Goal: Task Accomplishment & Management: Manage account settings

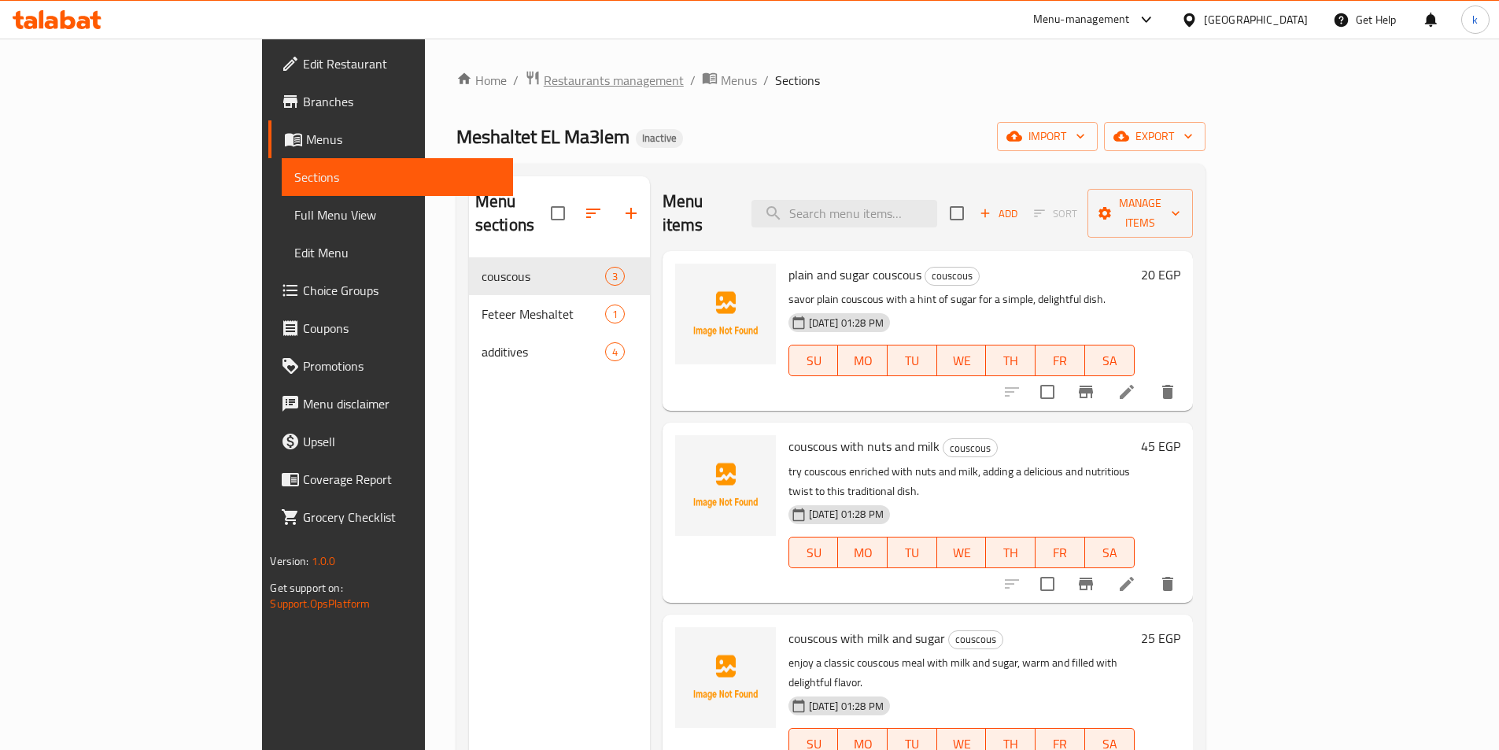
click at [544, 88] on span "Restaurants management" at bounding box center [614, 80] width 140 height 19
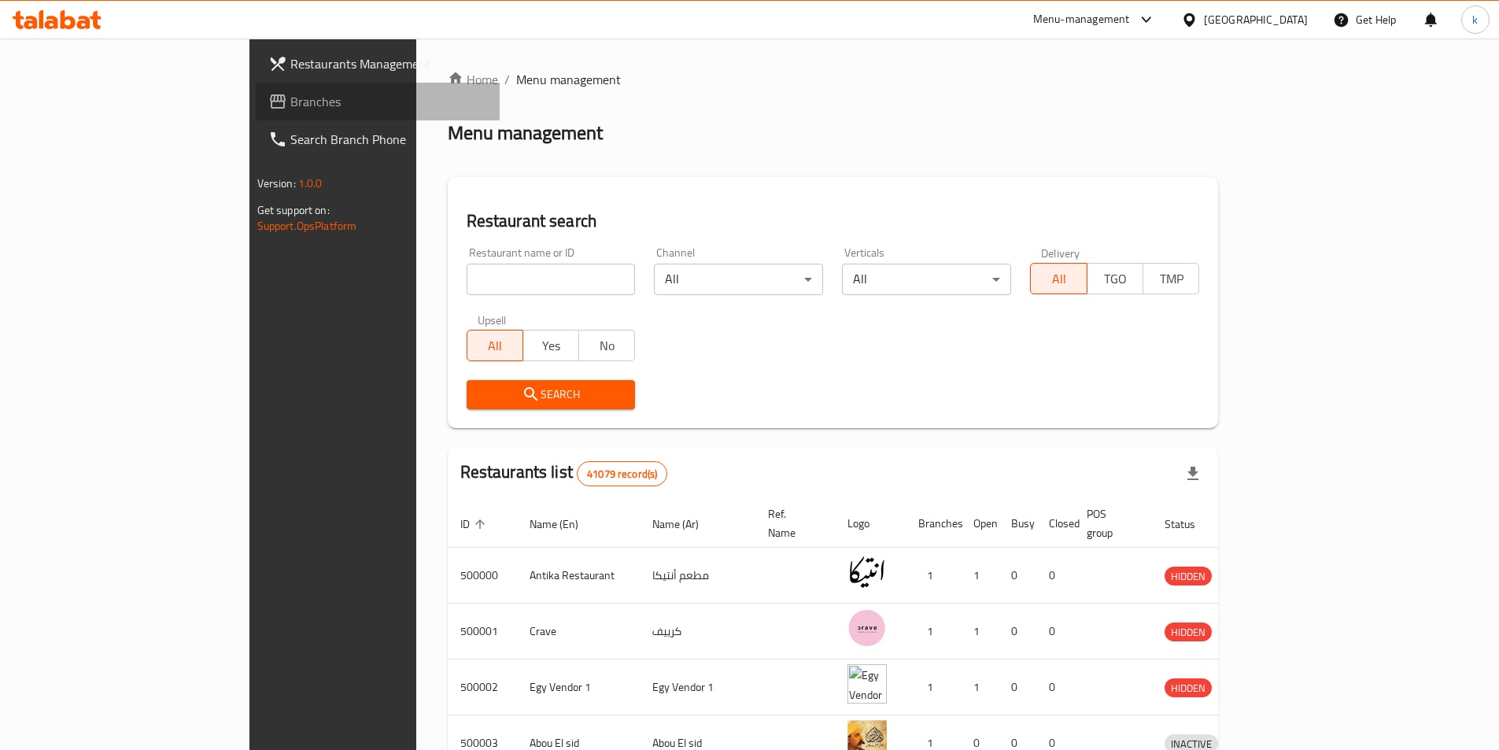
click at [290, 109] on span "Branches" at bounding box center [388, 101] width 197 height 19
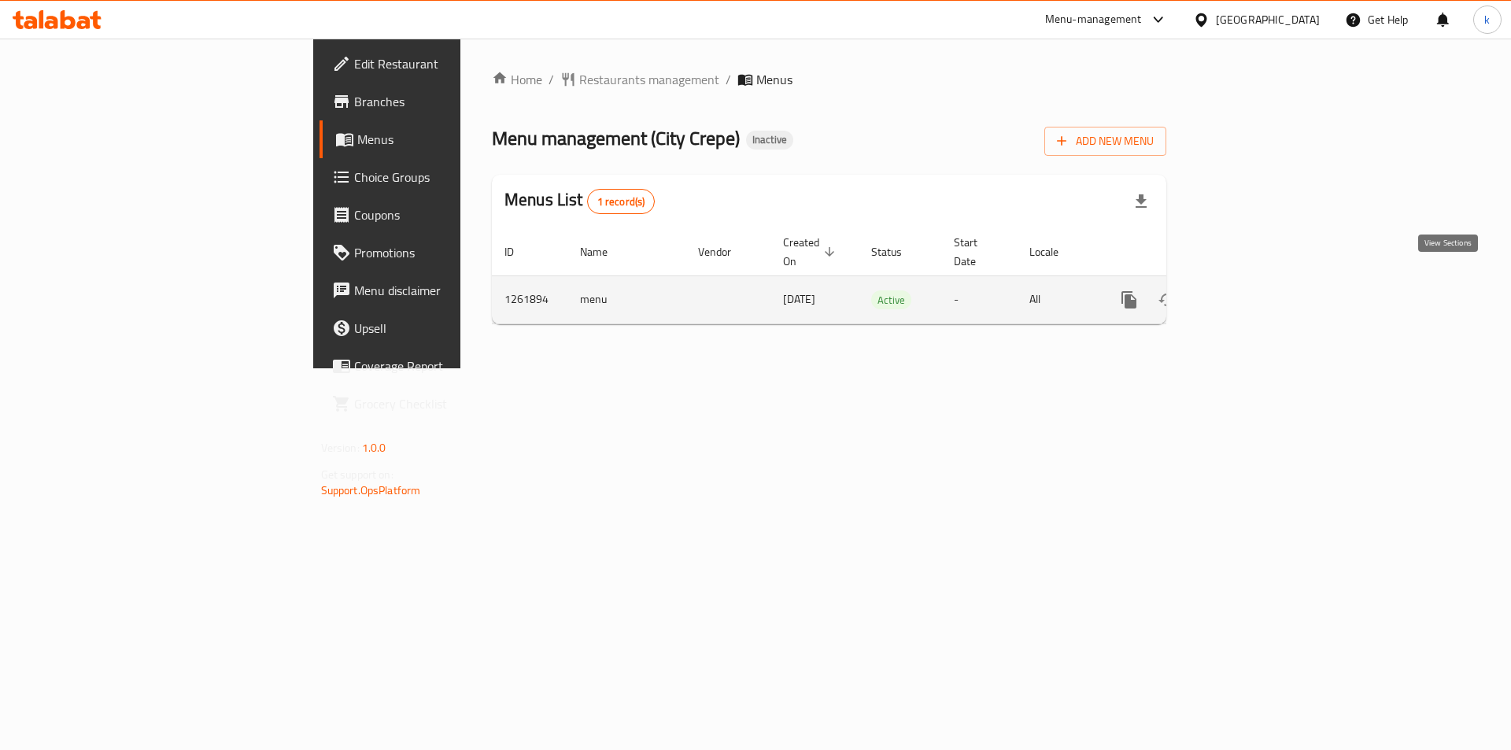
click at [1250, 293] on icon "enhanced table" at bounding box center [1243, 300] width 14 height 14
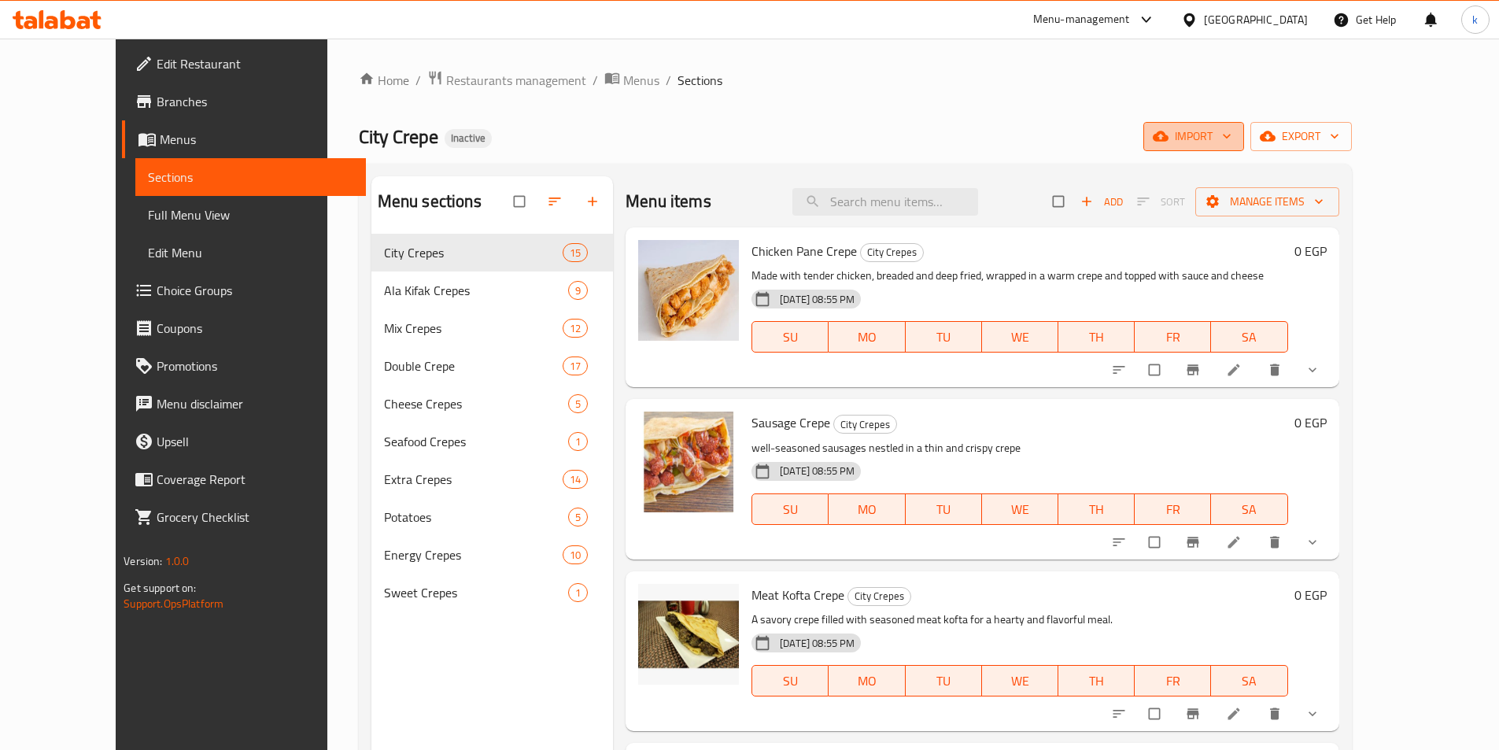
click at [1232, 141] on span "import" at bounding box center [1194, 137] width 76 height 20
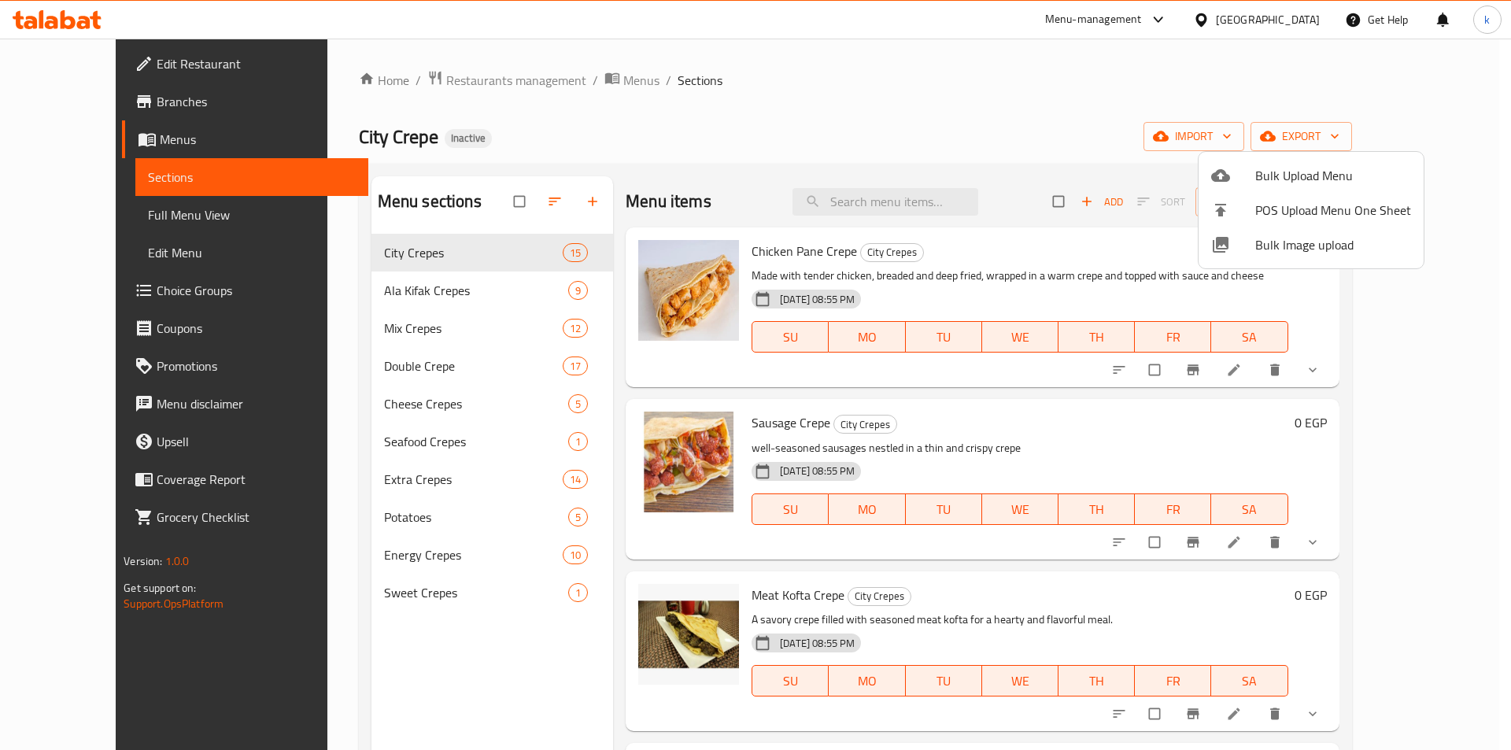
click at [1431, 140] on div at bounding box center [755, 375] width 1511 height 750
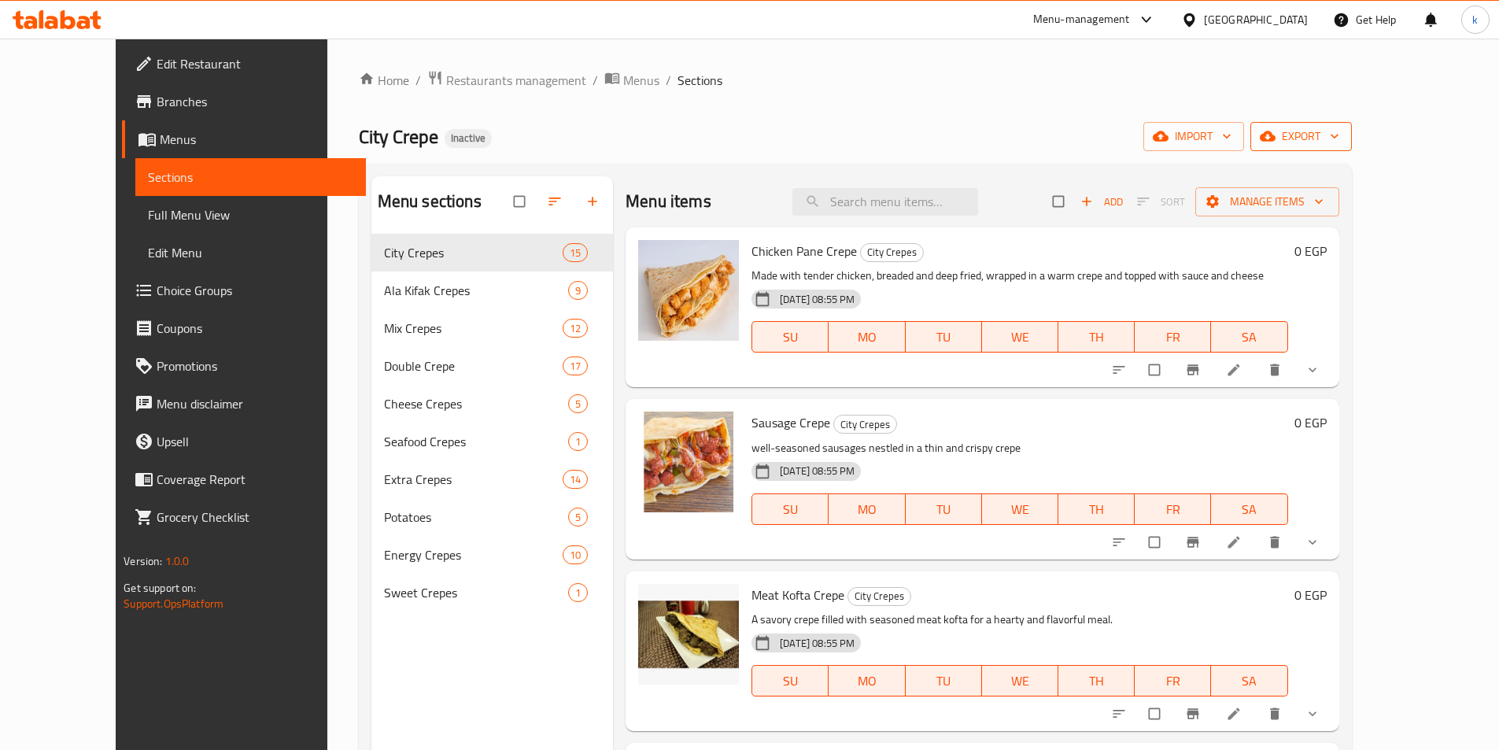
click at [1340, 144] on span "export" at bounding box center [1301, 137] width 76 height 20
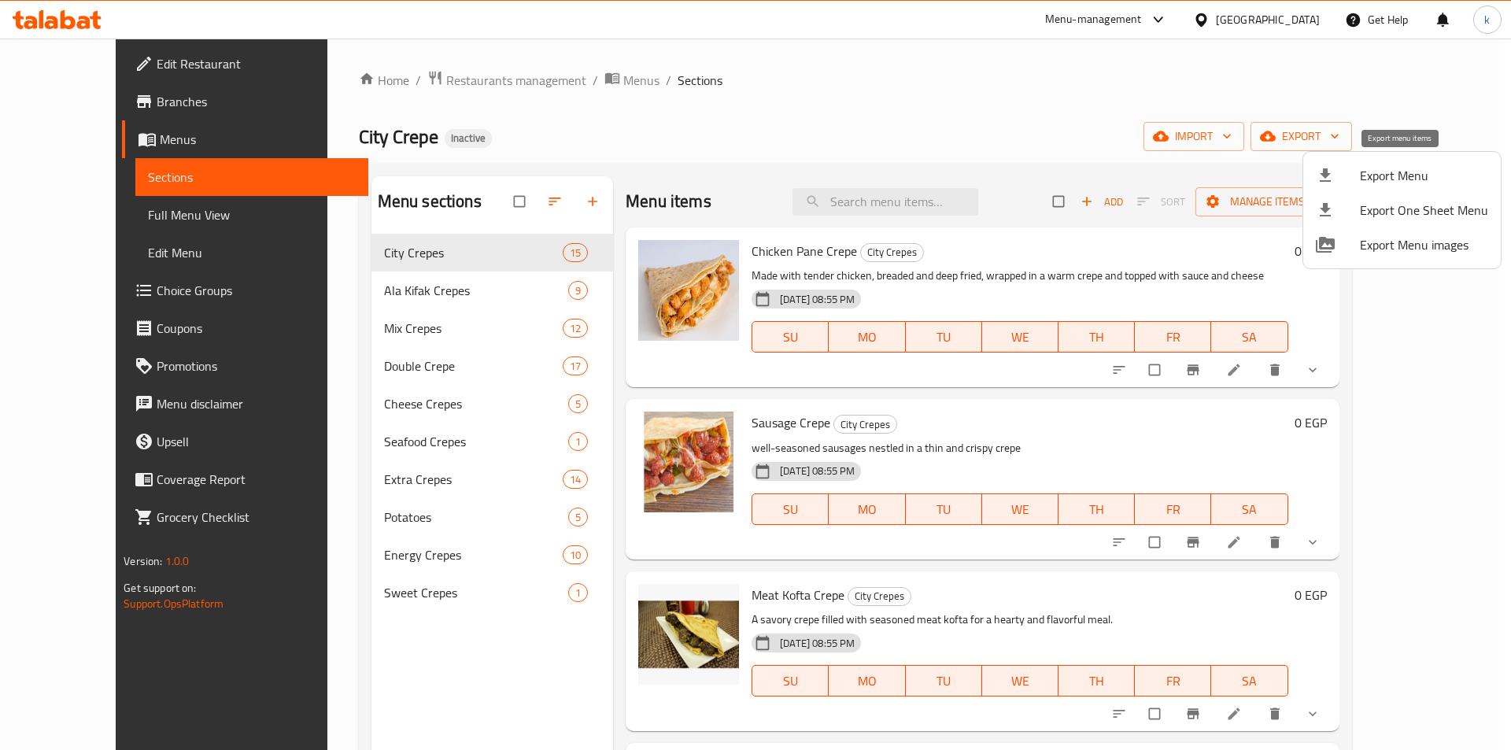
click at [1363, 172] on span "Export Menu" at bounding box center [1424, 175] width 128 height 19
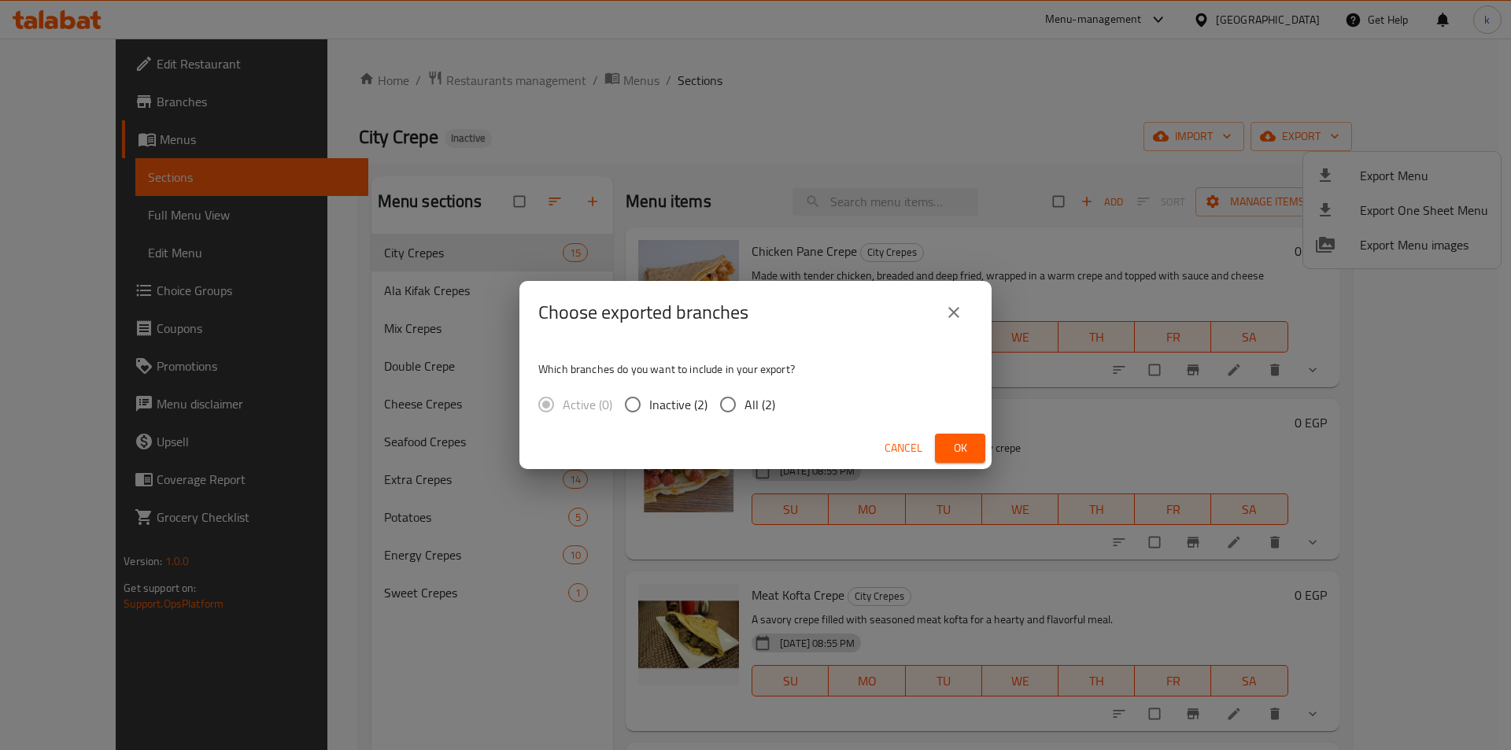
click at [767, 405] on span "All (2)" at bounding box center [760, 404] width 31 height 19
click at [745, 405] on input "All (2)" at bounding box center [727, 404] width 33 height 33
radio input "true"
click at [977, 453] on button "Ok" at bounding box center [960, 448] width 50 height 29
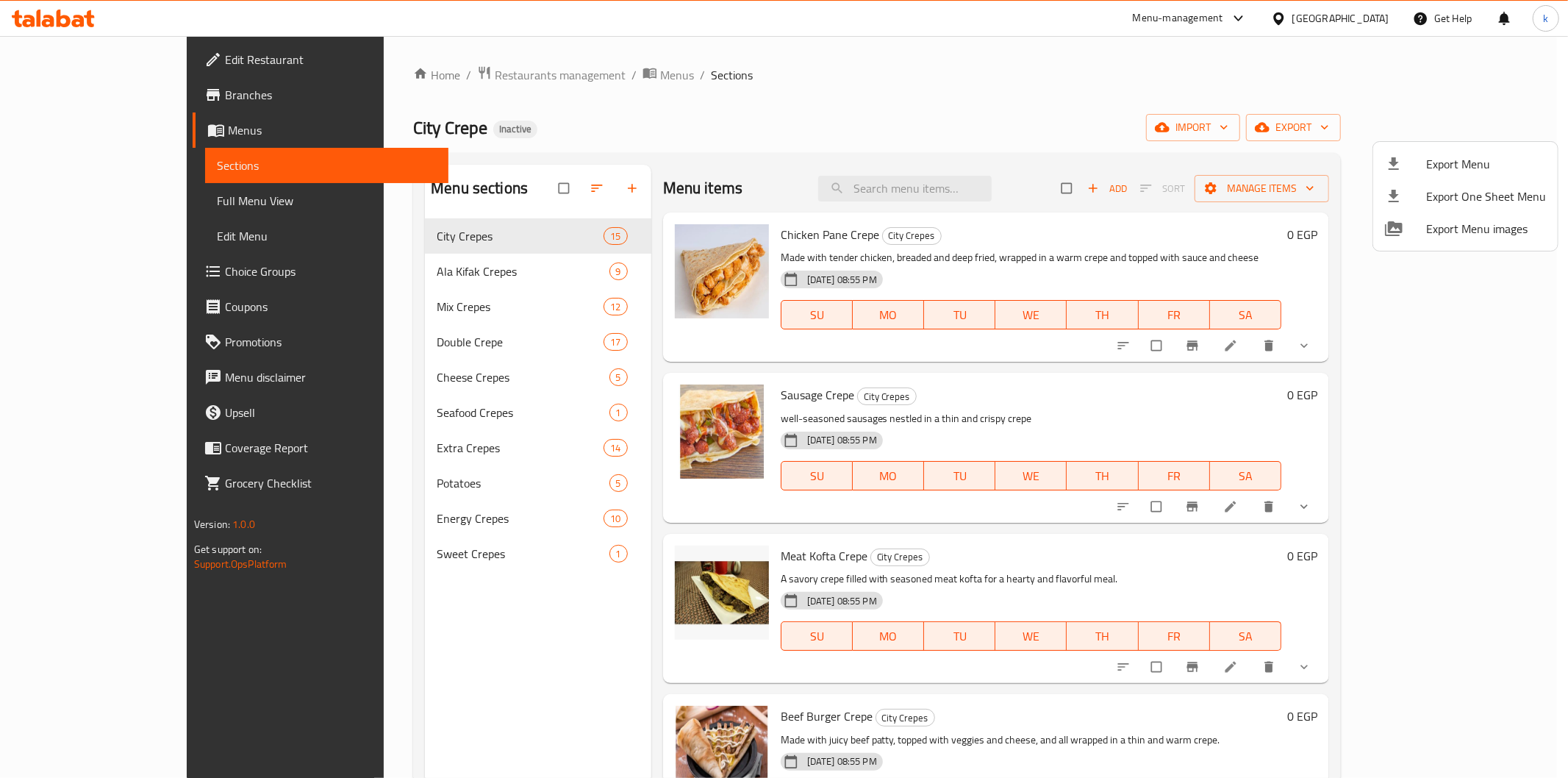
click at [1179, 128] on div at bounding box center [784, 389] width 1568 height 778
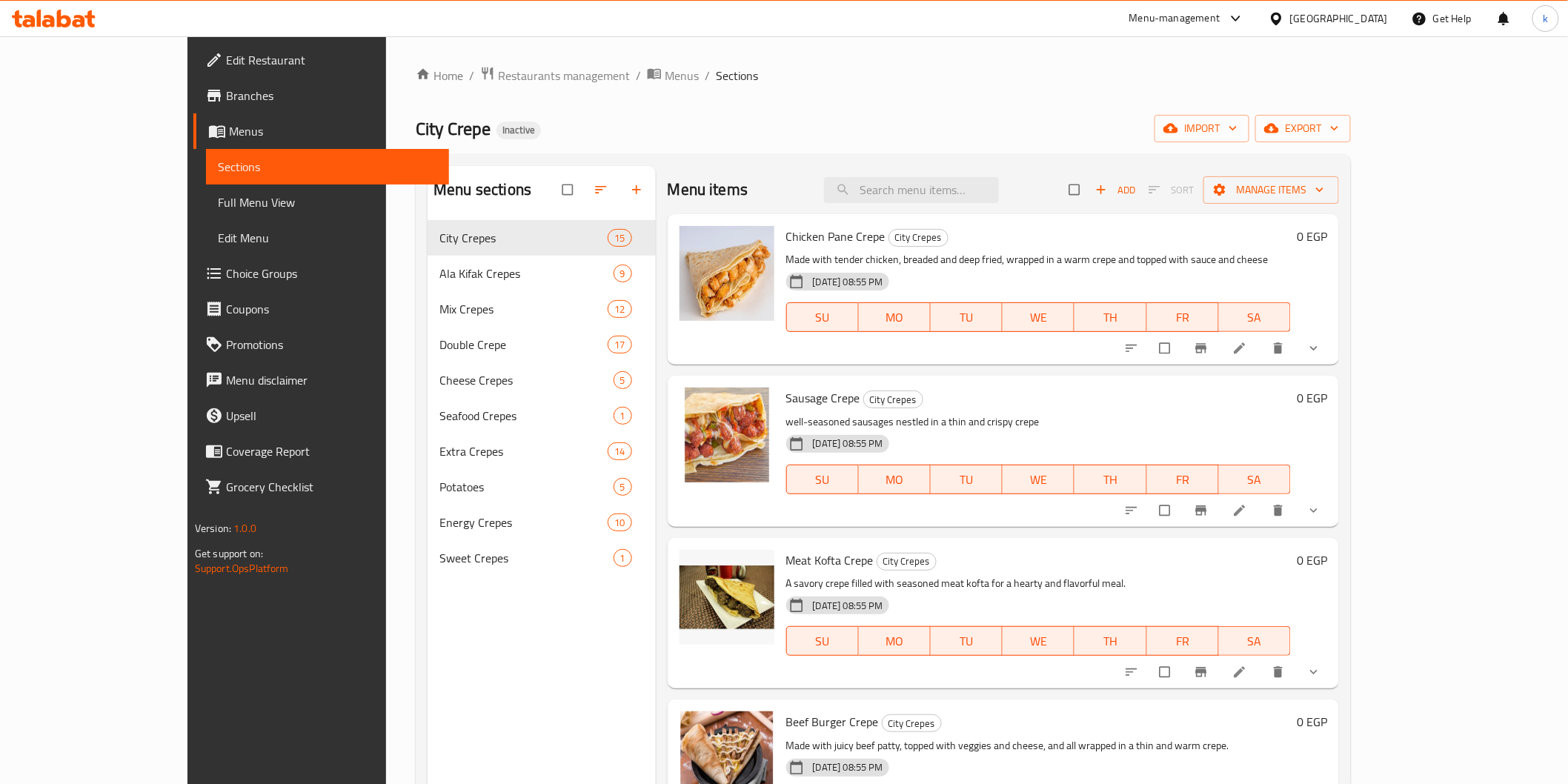
click at [218, 208] on span "Full Menu View" at bounding box center [327, 201] width 219 height 18
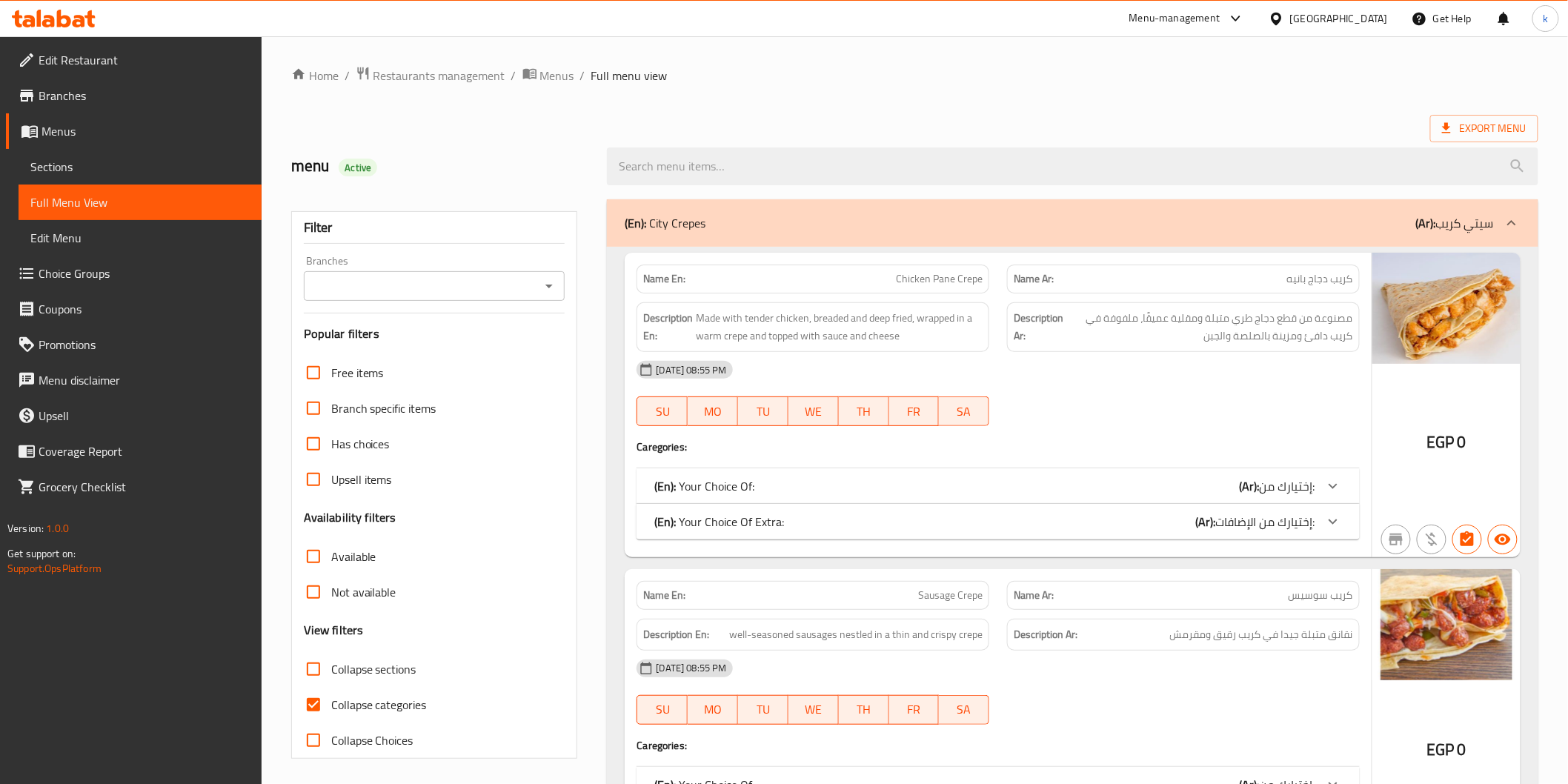
scroll to position [411, 0]
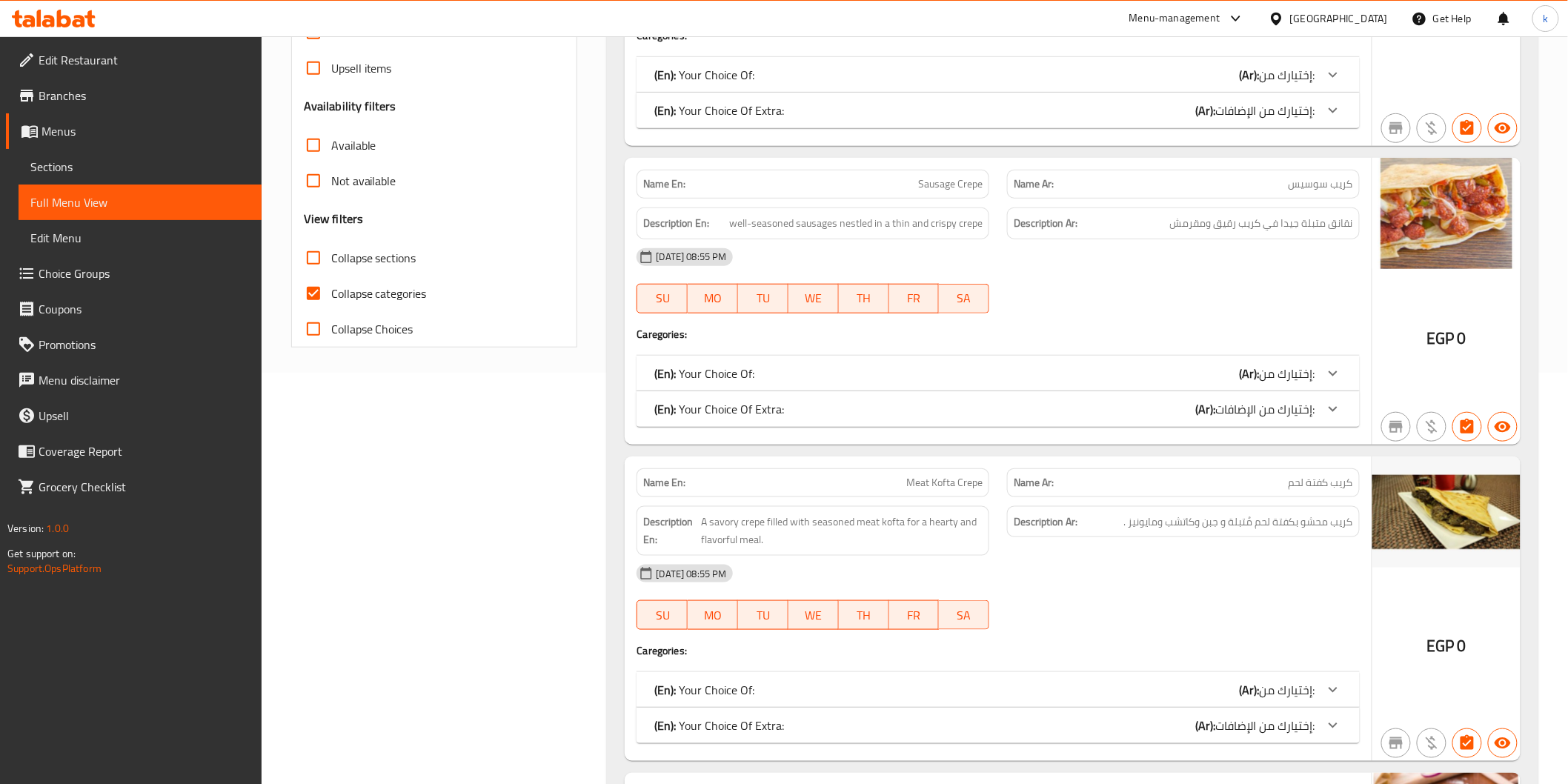
click at [388, 287] on span "Collapse categories" at bounding box center [380, 293] width 96 height 18
click at [331, 287] on input "Collapse categories" at bounding box center [314, 294] width 36 height 36
checkbox input "false"
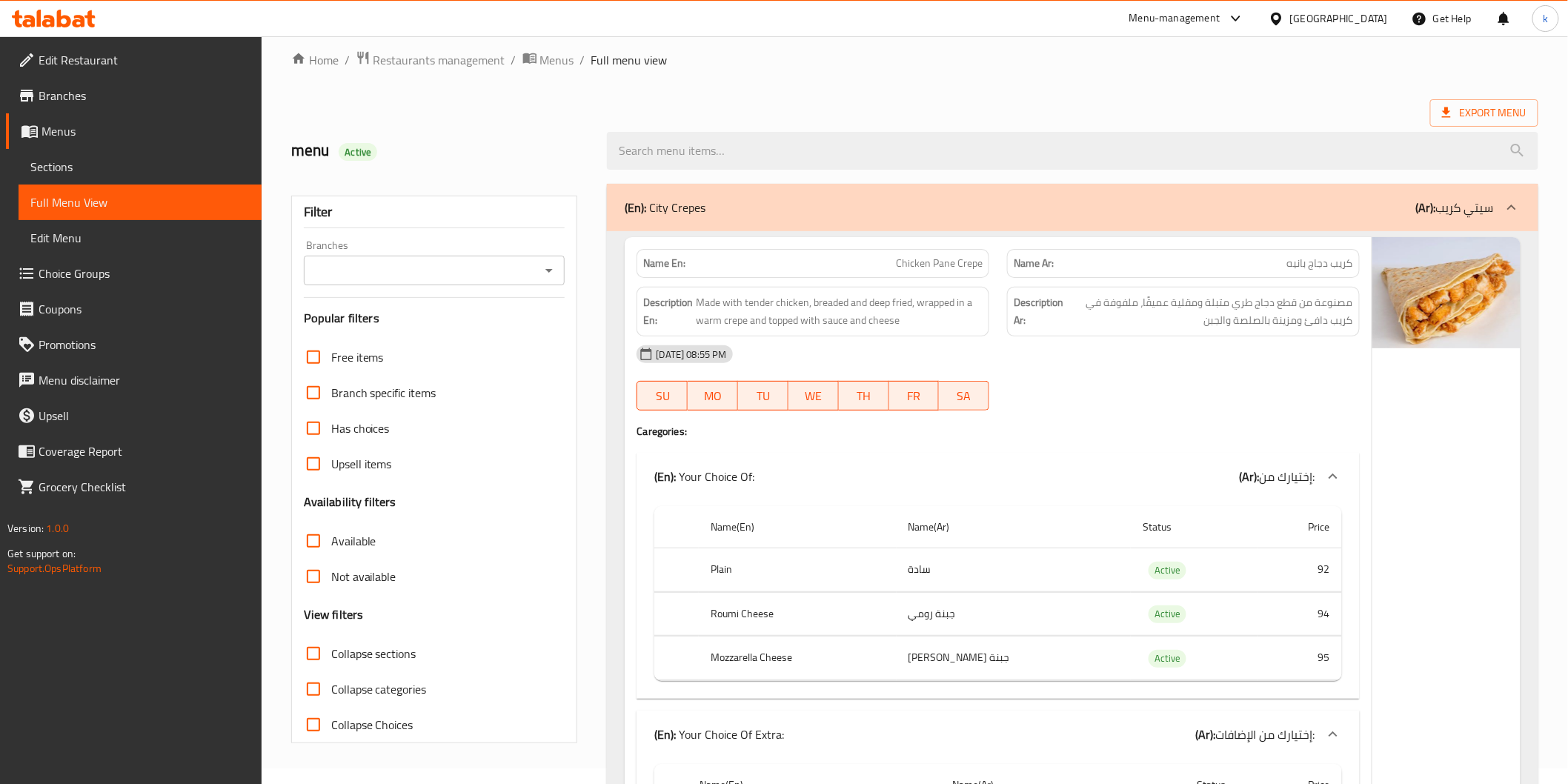
scroll to position [0, 0]
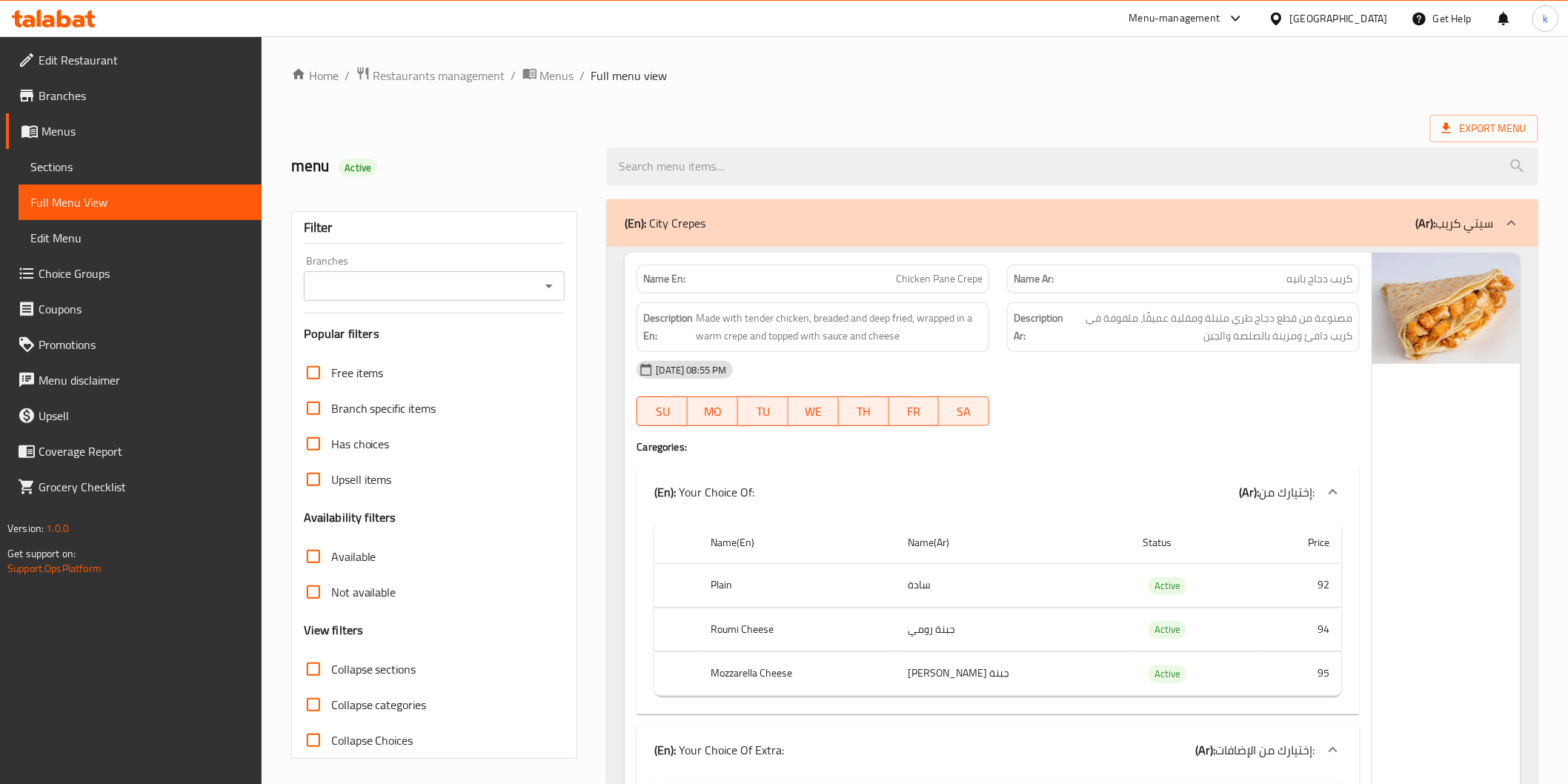
click at [98, 131] on span "Menus" at bounding box center [145, 131] width 208 height 18
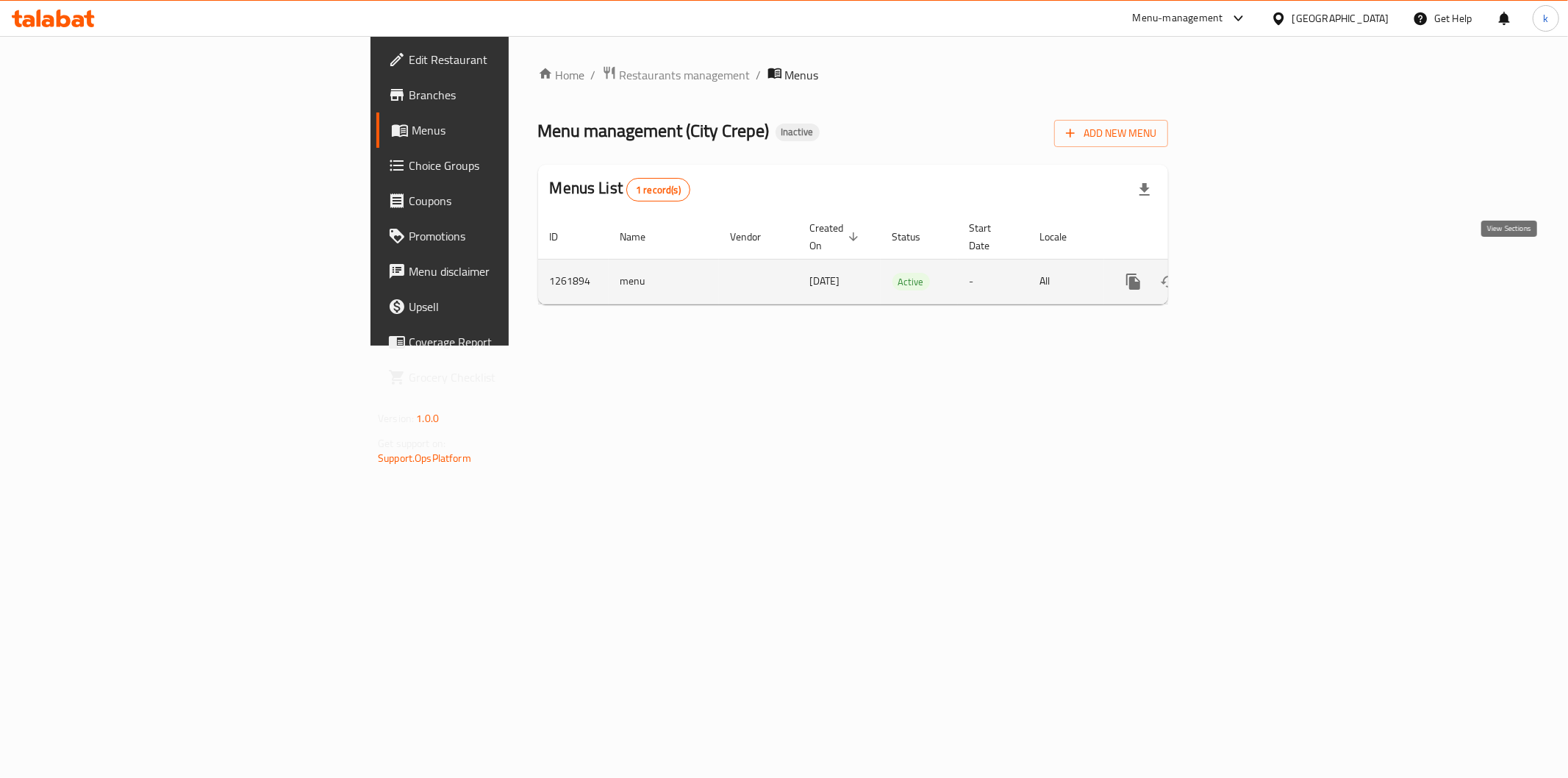
click at [1248, 273] on icon "enhanced table" at bounding box center [1238, 281] width 18 height 18
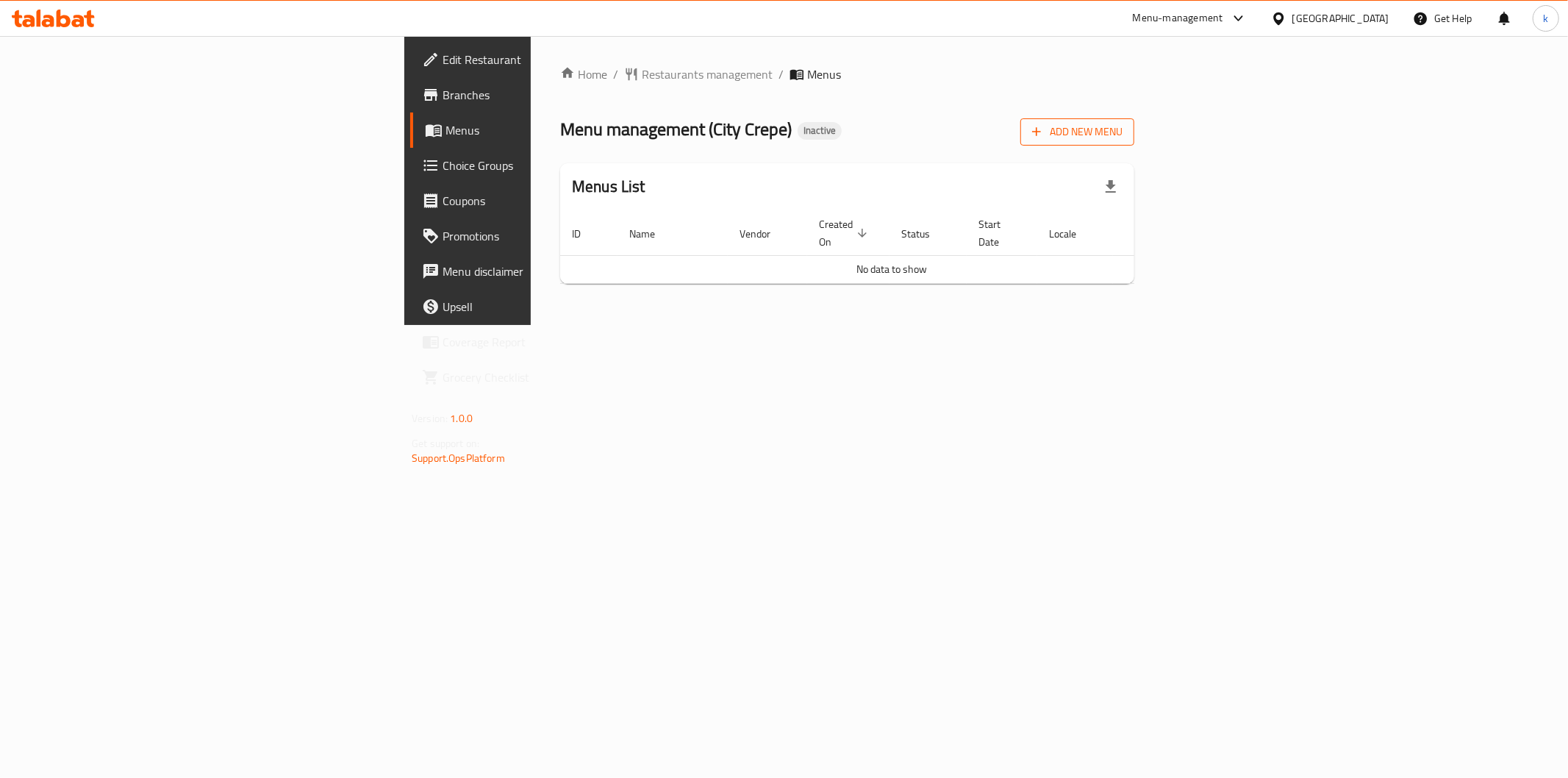
click at [1123, 134] on span "Add New Menu" at bounding box center [1077, 132] width 91 height 19
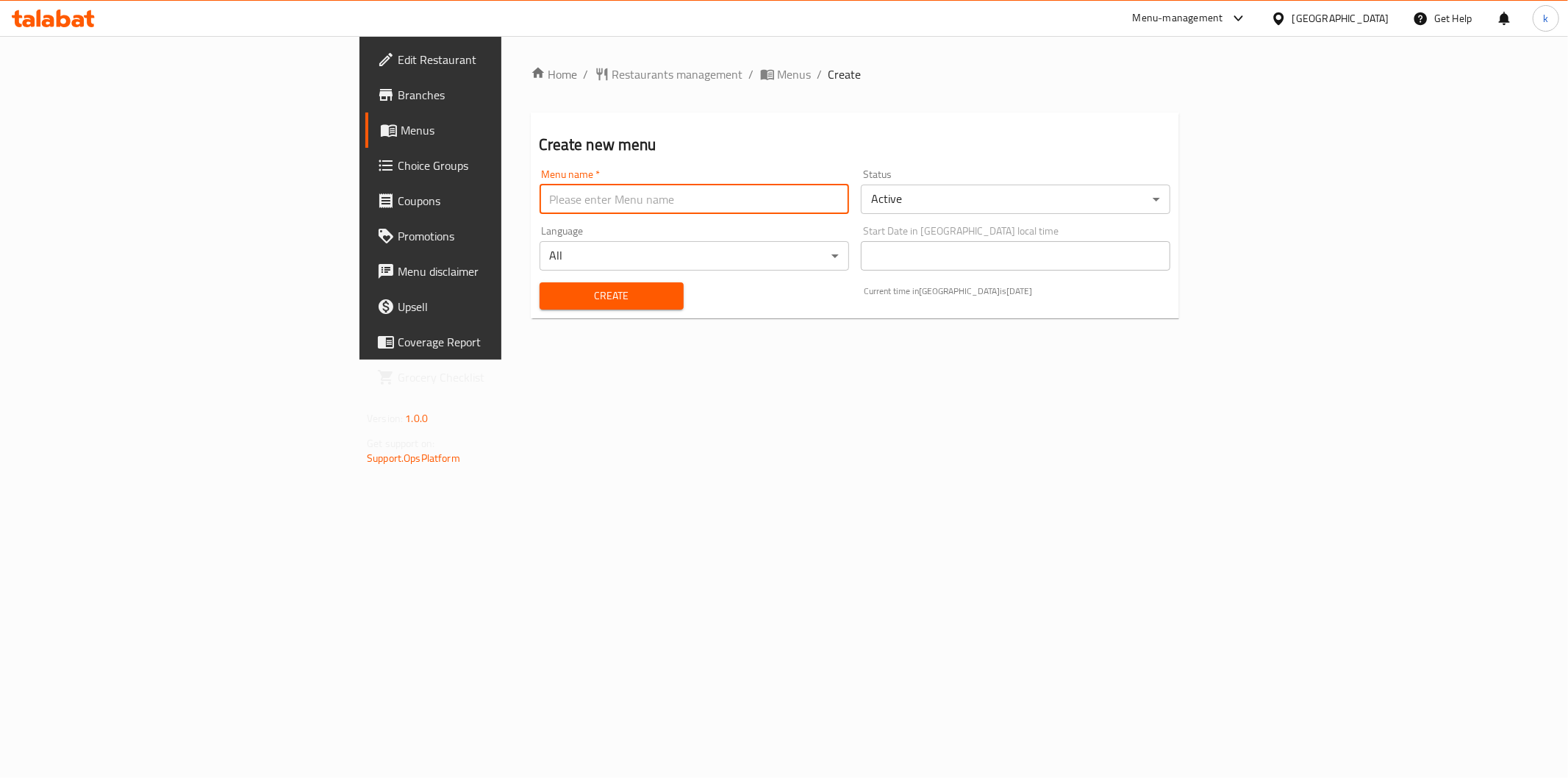
click at [585, 188] on input "text" at bounding box center [694, 199] width 309 height 29
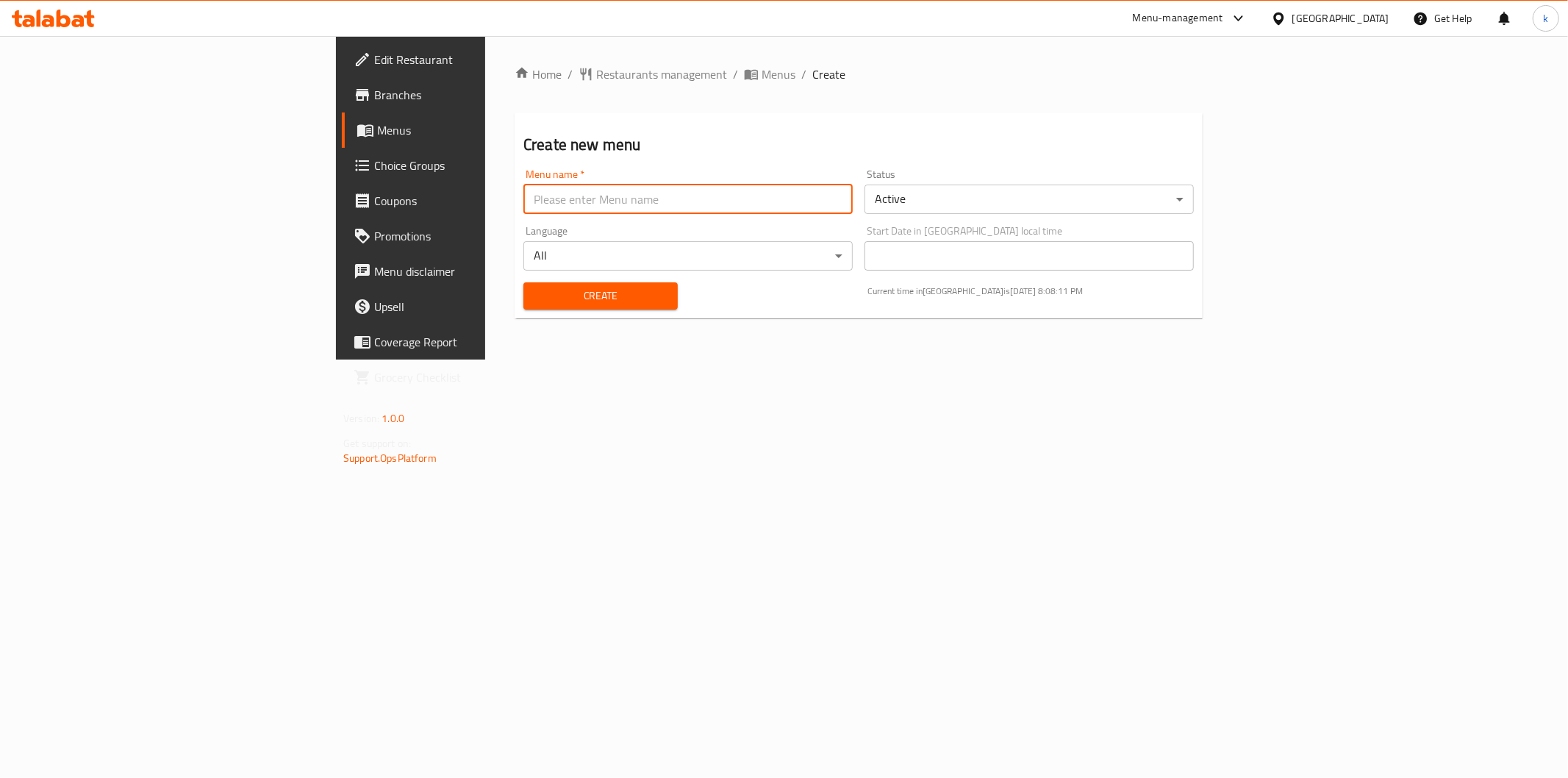
type input "kawthar"
click at [667, 257] on body "​ Menu-management Egypt Get Help k Edit Restaurant Branches Menus Choice Groups…" at bounding box center [784, 407] width 1568 height 742
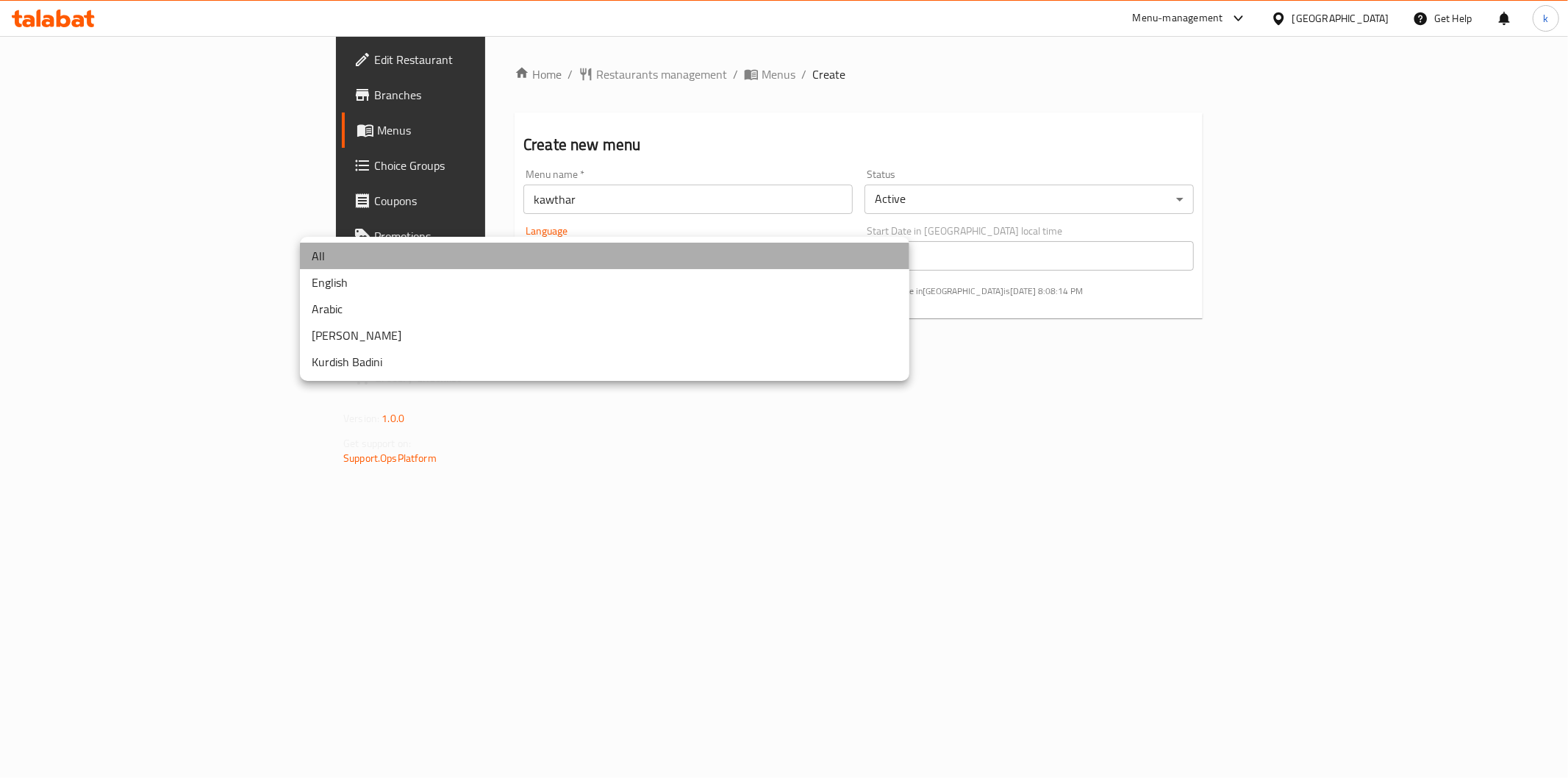
click at [574, 251] on li "All" at bounding box center [604, 256] width 609 height 26
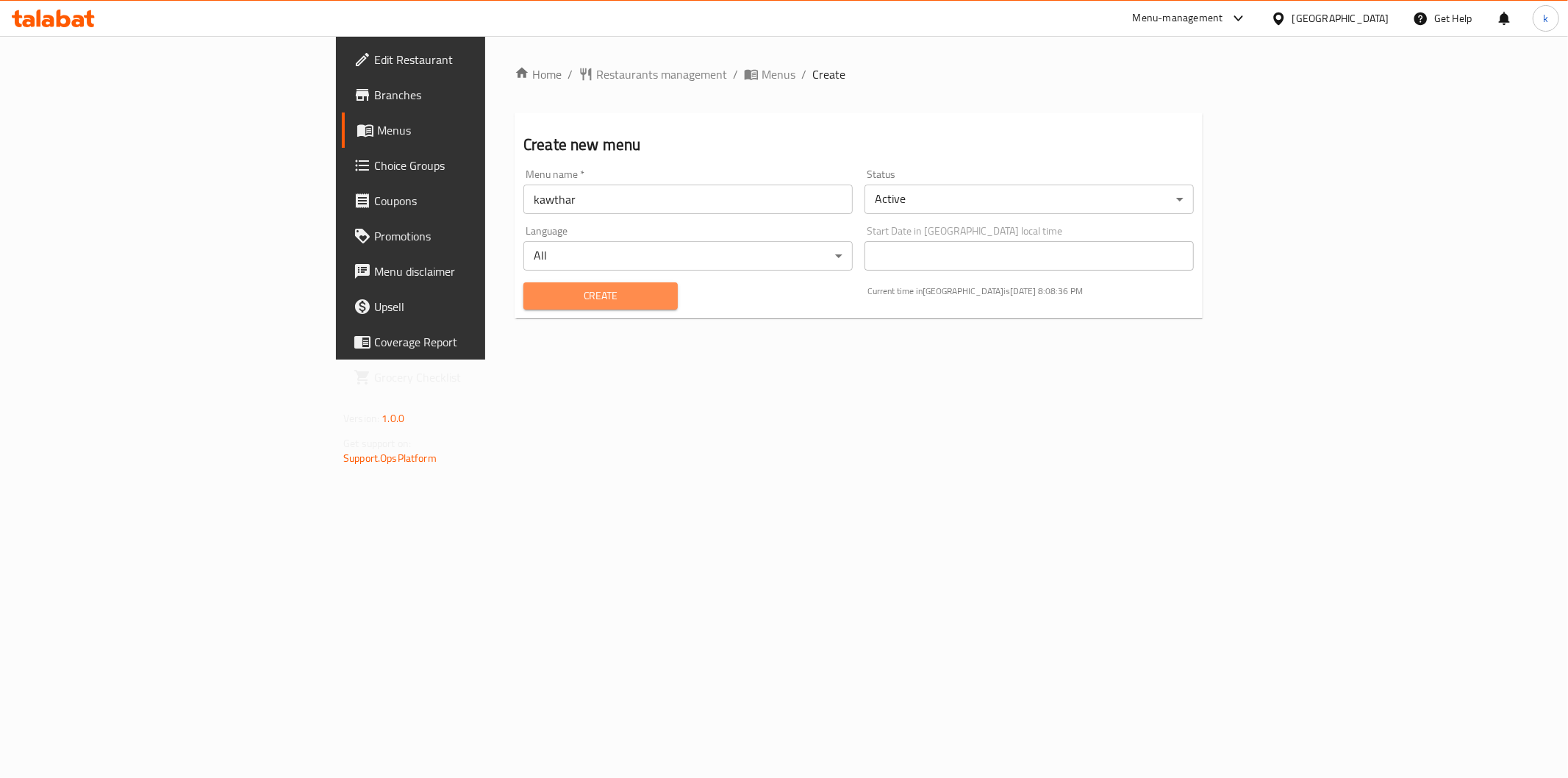
click at [535, 294] on span "Create" at bounding box center [600, 296] width 131 height 19
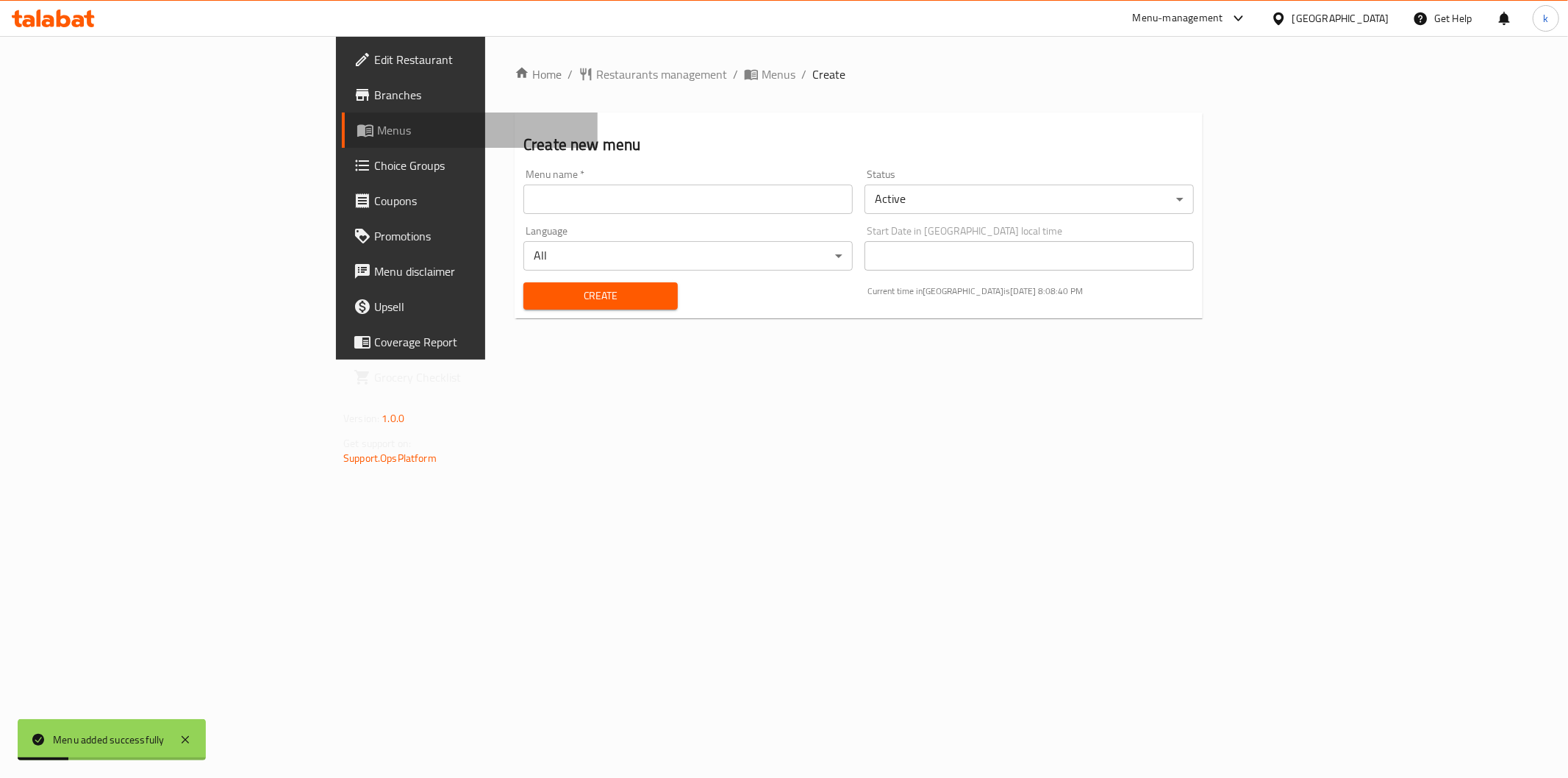
click at [377, 136] on span "Menus" at bounding box center [482, 130] width 209 height 18
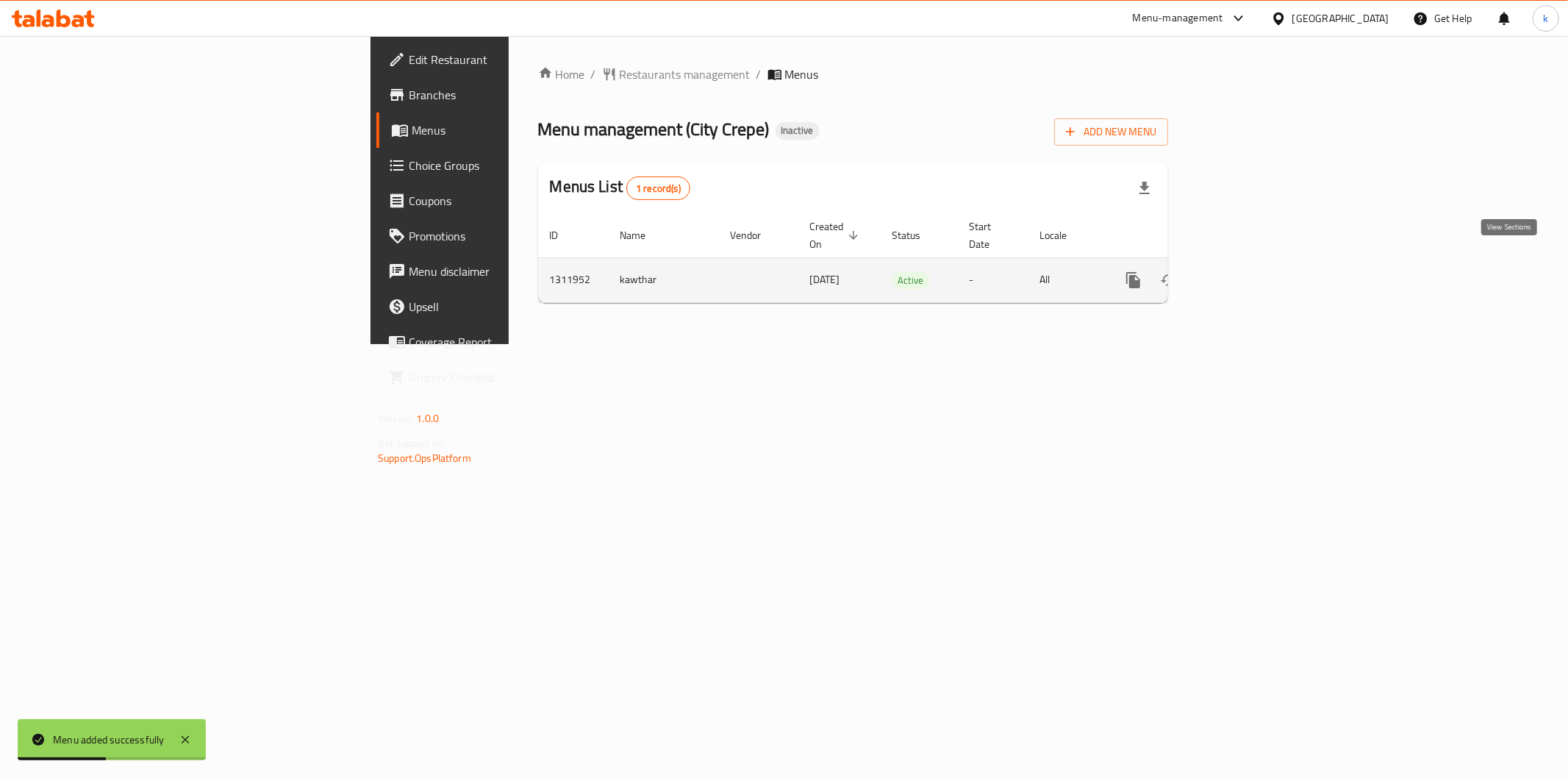
click at [1248, 271] on icon "enhanced table" at bounding box center [1238, 279] width 18 height 18
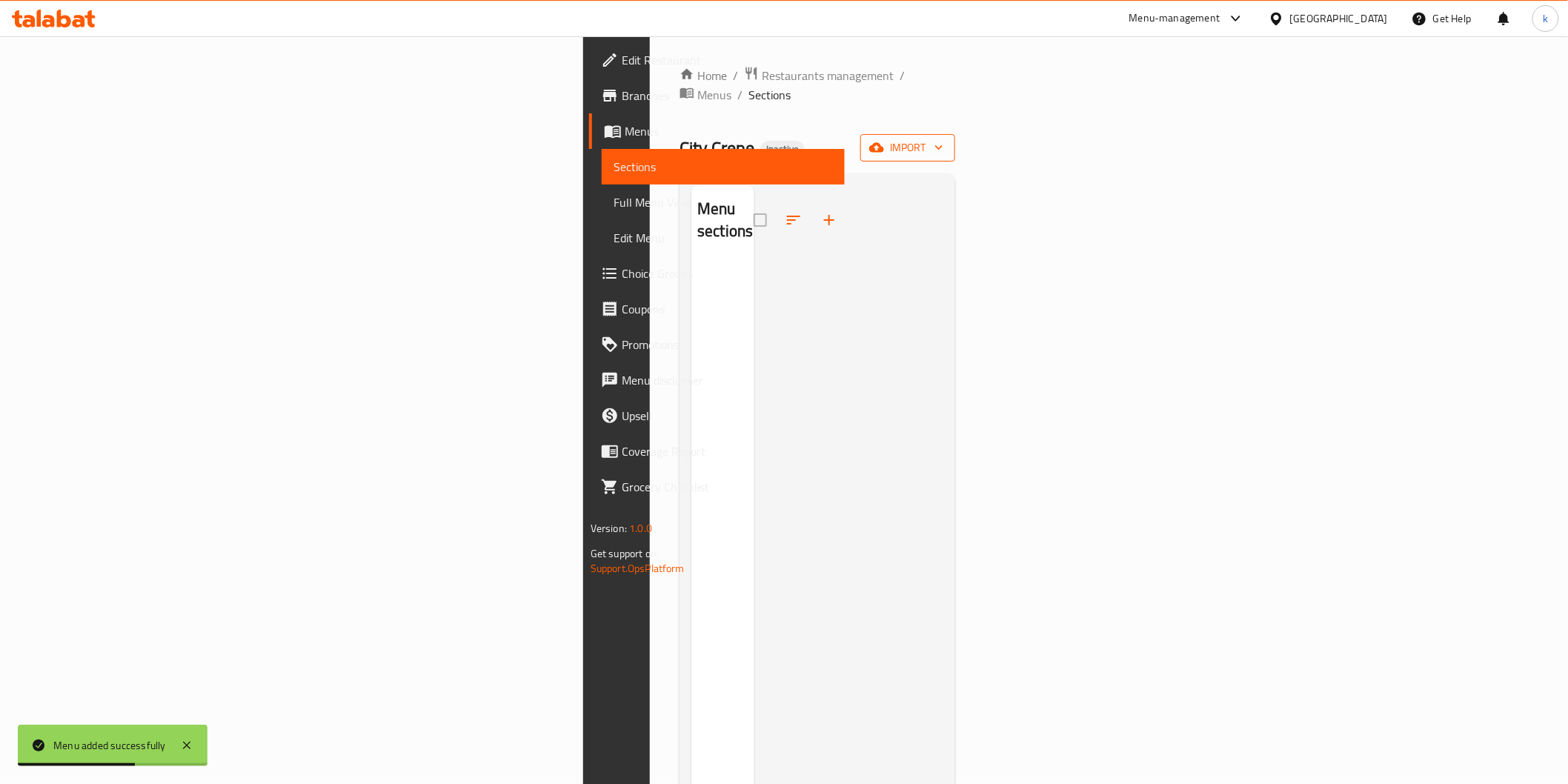
click at [944, 138] on span "import" at bounding box center [908, 148] width 72 height 19
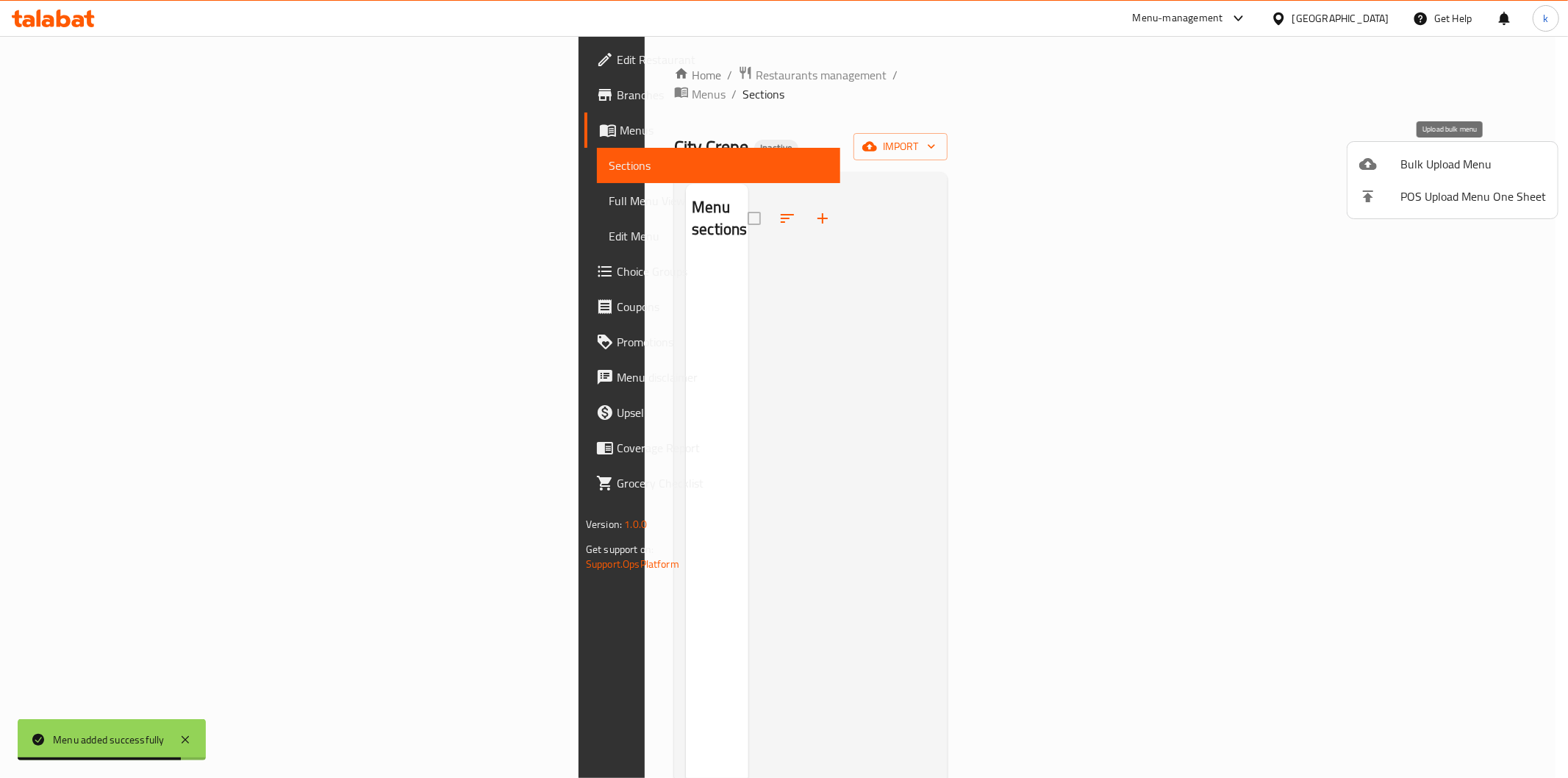
click at [1414, 155] on span "Bulk Upload Menu" at bounding box center [1473, 163] width 146 height 18
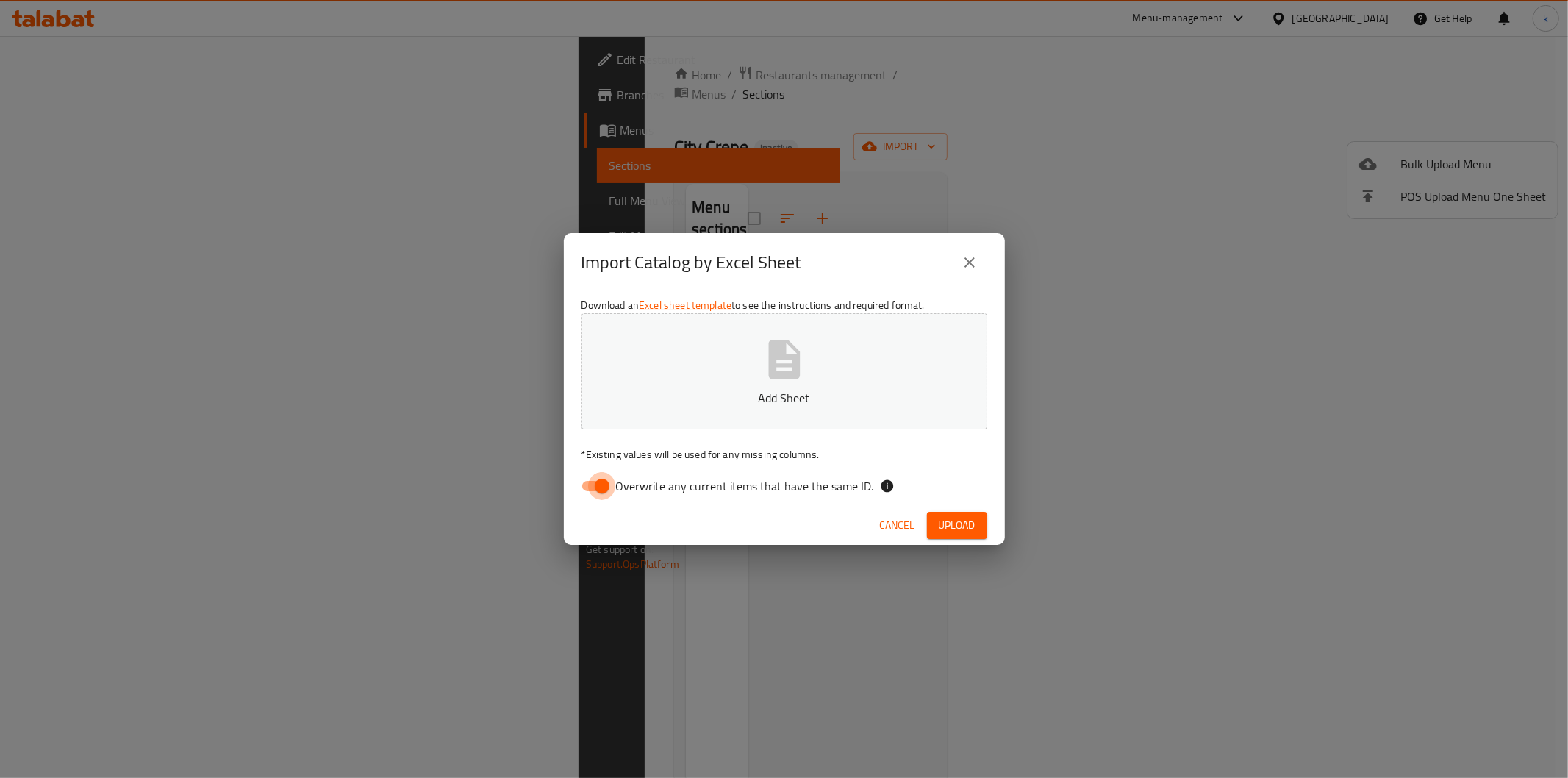
click at [589, 488] on input "Overwrite any current items that have the same ID." at bounding box center [602, 486] width 84 height 28
checkbox input "false"
click at [950, 528] on span "Upload" at bounding box center [956, 525] width 36 height 19
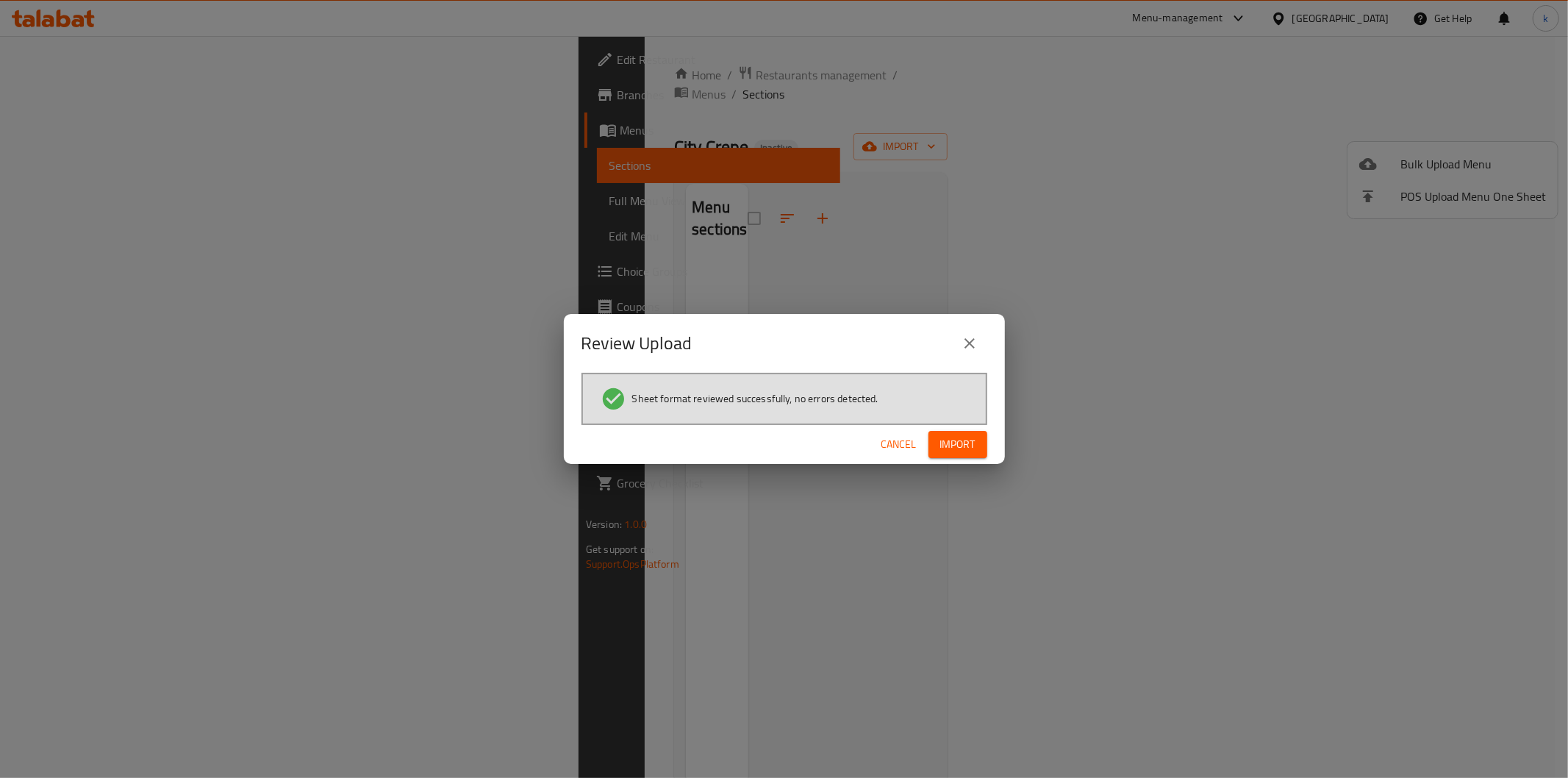
click at [944, 444] on span "Import" at bounding box center [958, 445] width 35 height 19
click at [892, 431] on button "Cancel" at bounding box center [898, 444] width 47 height 27
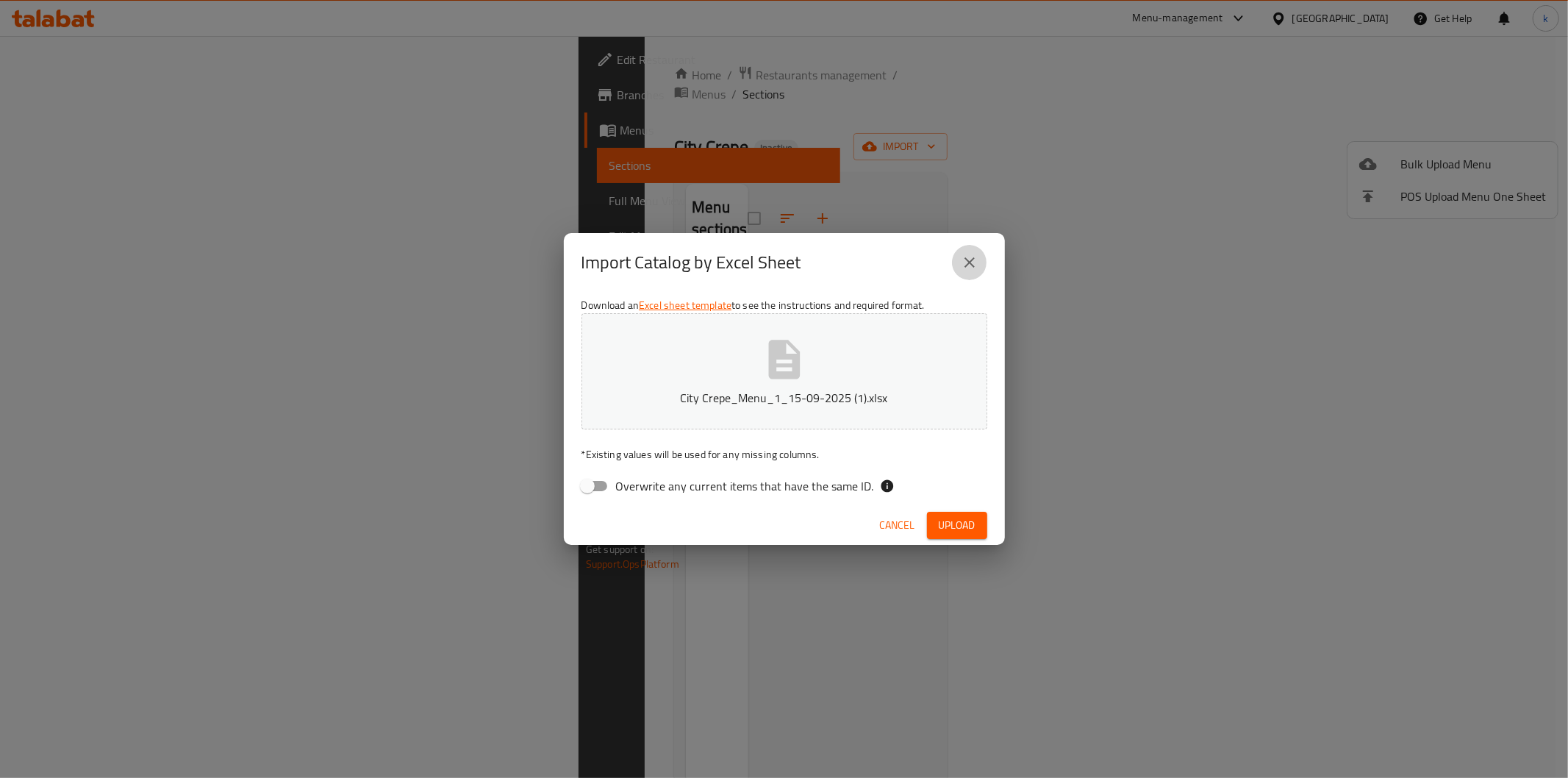
click at [973, 252] on button "close" at bounding box center [969, 262] width 35 height 35
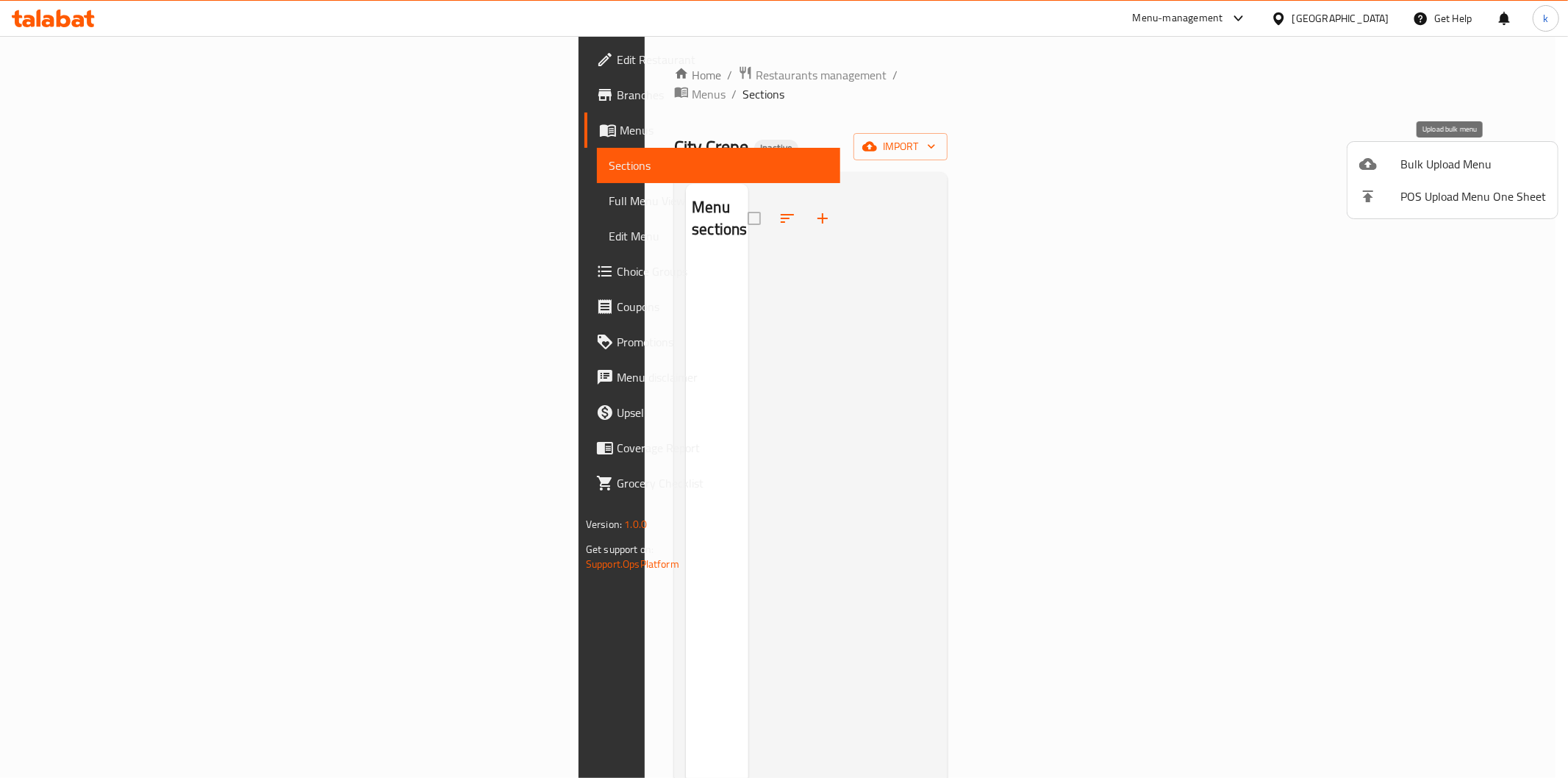
click at [1445, 164] on span "Bulk Upload Menu" at bounding box center [1473, 163] width 146 height 18
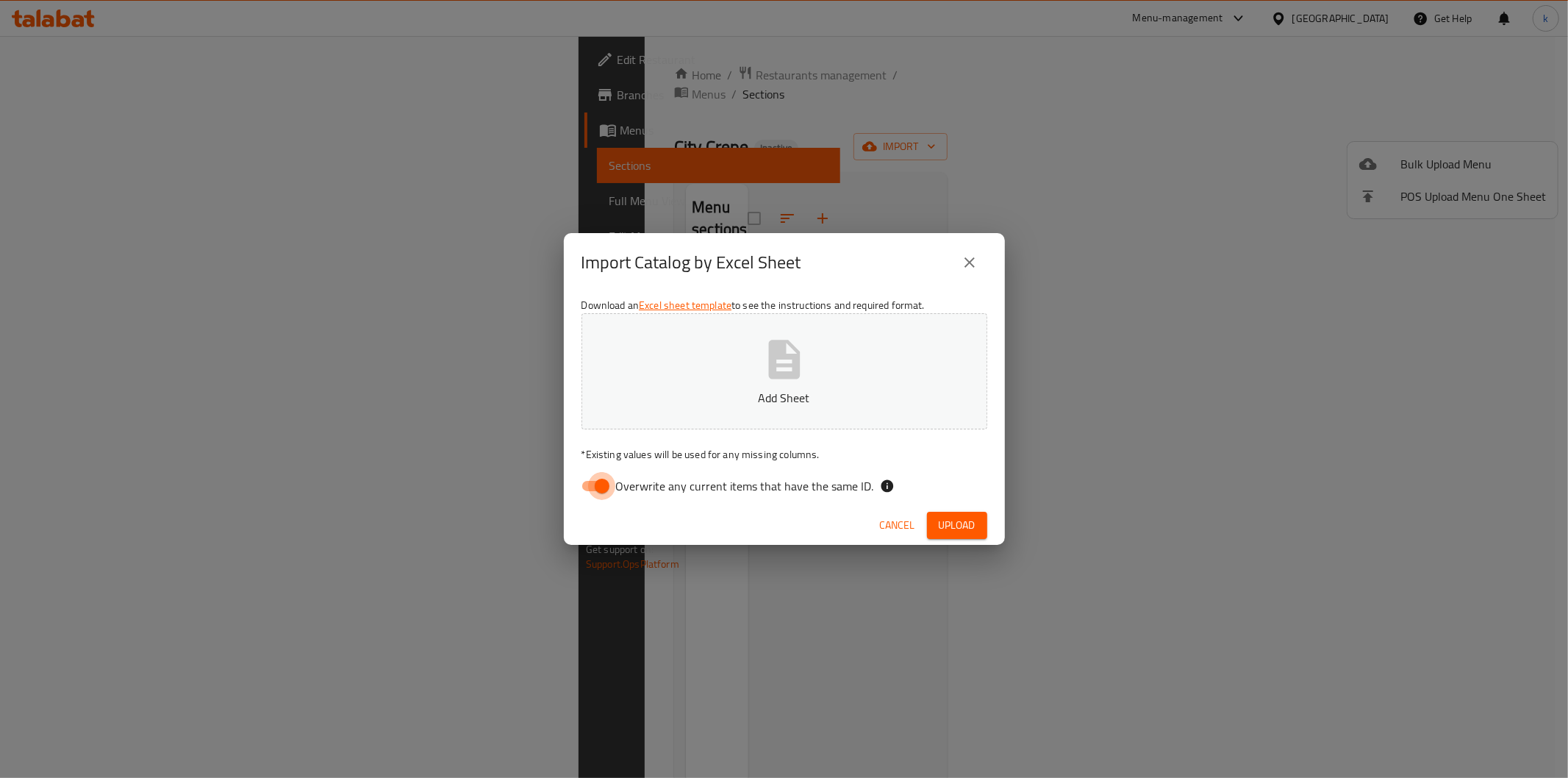
click at [604, 481] on input "Overwrite any current items that have the same ID." at bounding box center [602, 486] width 84 height 28
checkbox input "false"
click at [973, 527] on span "Upload" at bounding box center [956, 525] width 36 height 19
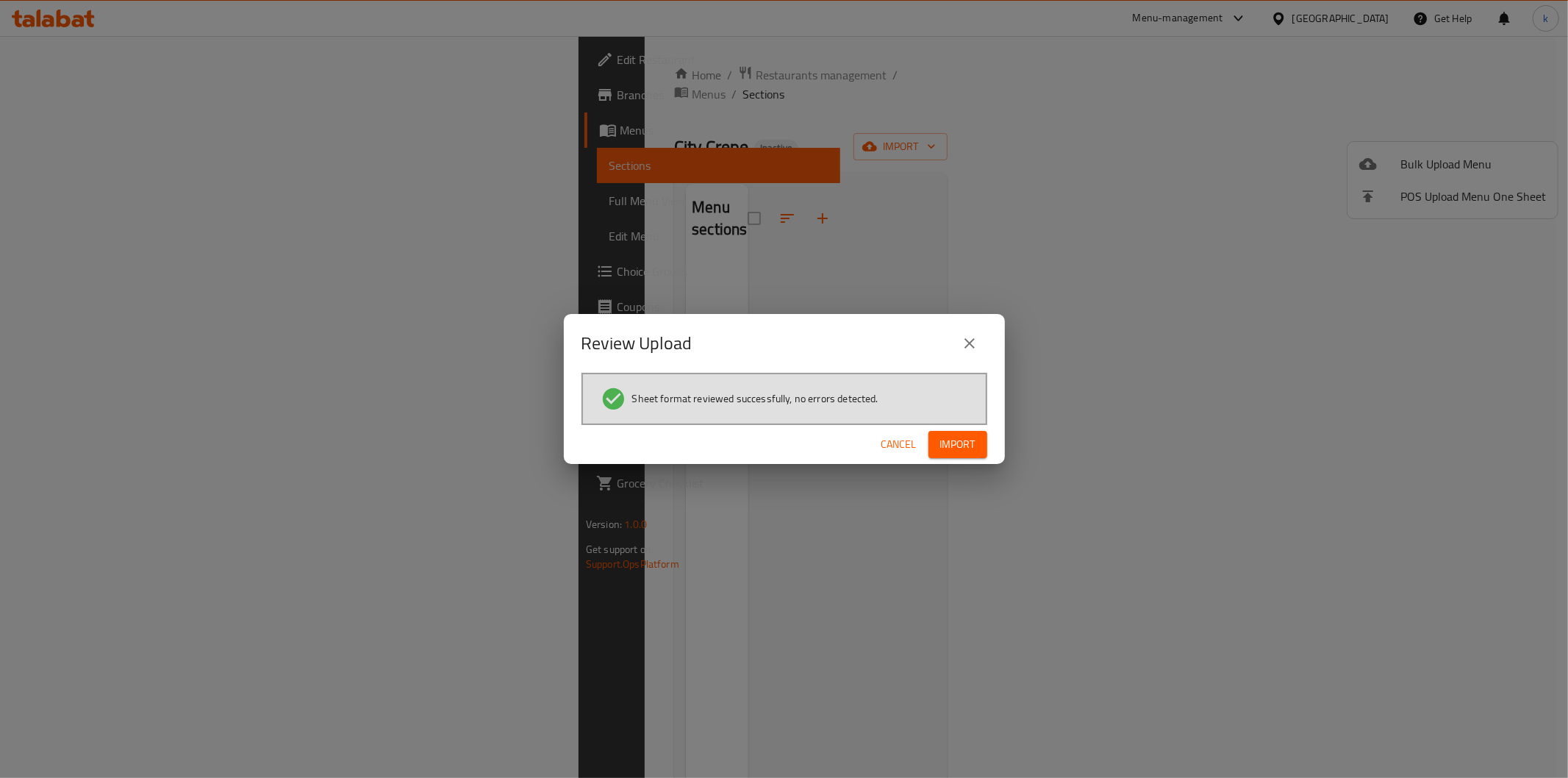
click at [949, 439] on span "Import" at bounding box center [958, 445] width 35 height 19
click at [940, 437] on span "Import" at bounding box center [958, 445] width 35 height 19
click at [975, 448] on span "Import" at bounding box center [958, 445] width 35 height 19
click at [895, 456] on button "Cancel" at bounding box center [898, 444] width 47 height 27
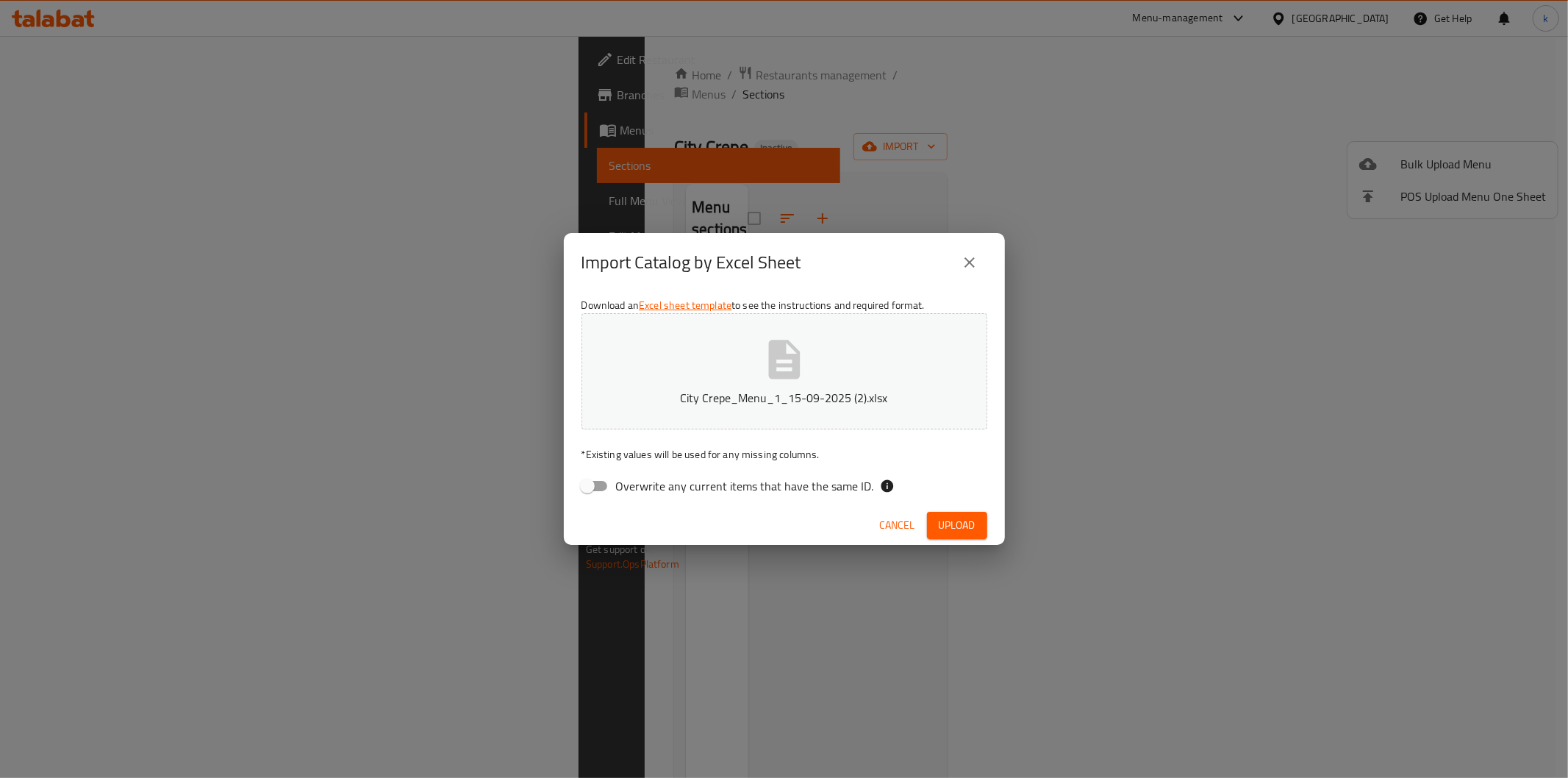
click at [895, 522] on span "Cancel" at bounding box center [897, 525] width 35 height 19
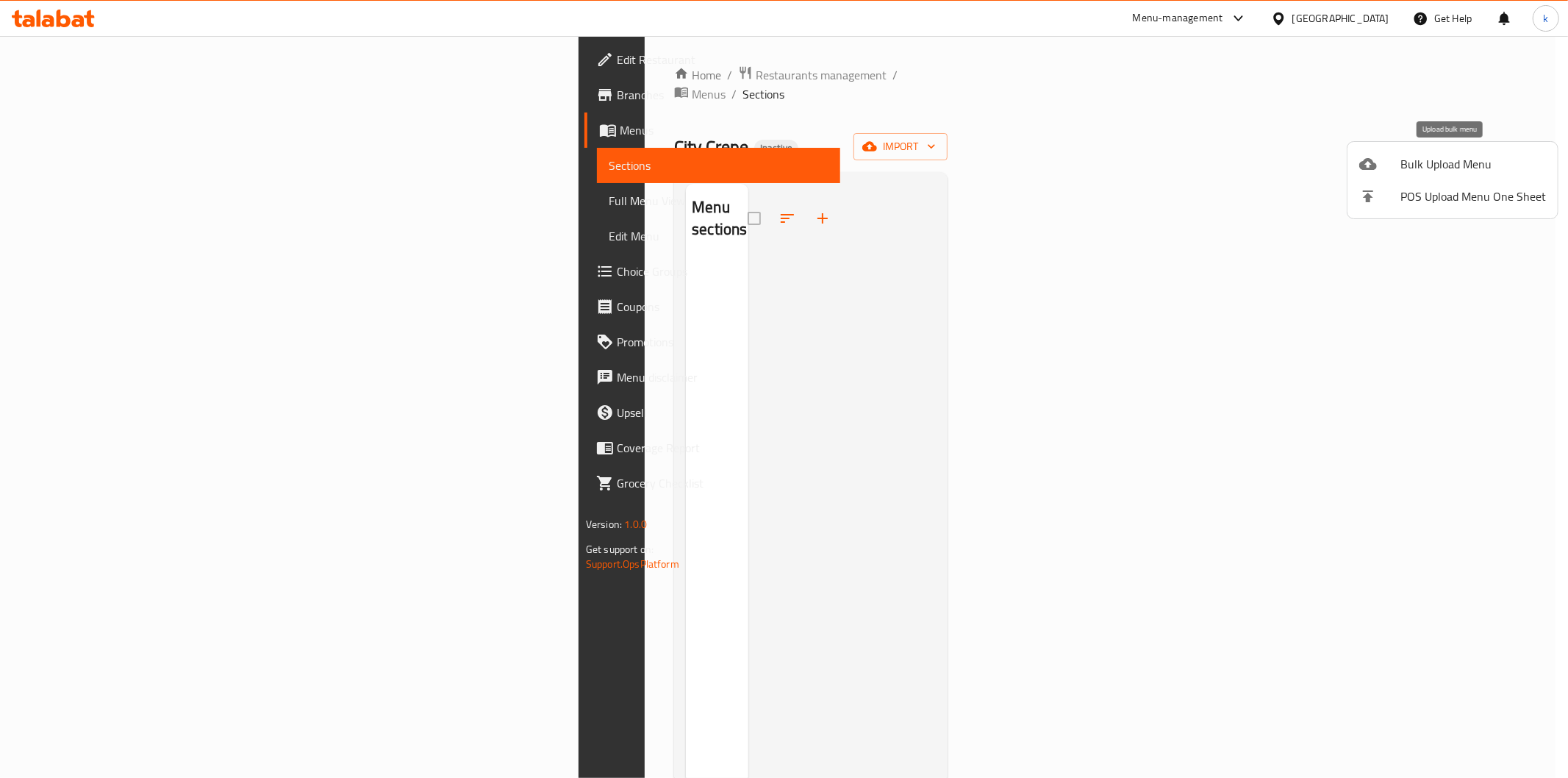
click at [1423, 171] on span "Bulk Upload Menu" at bounding box center [1473, 163] width 146 height 18
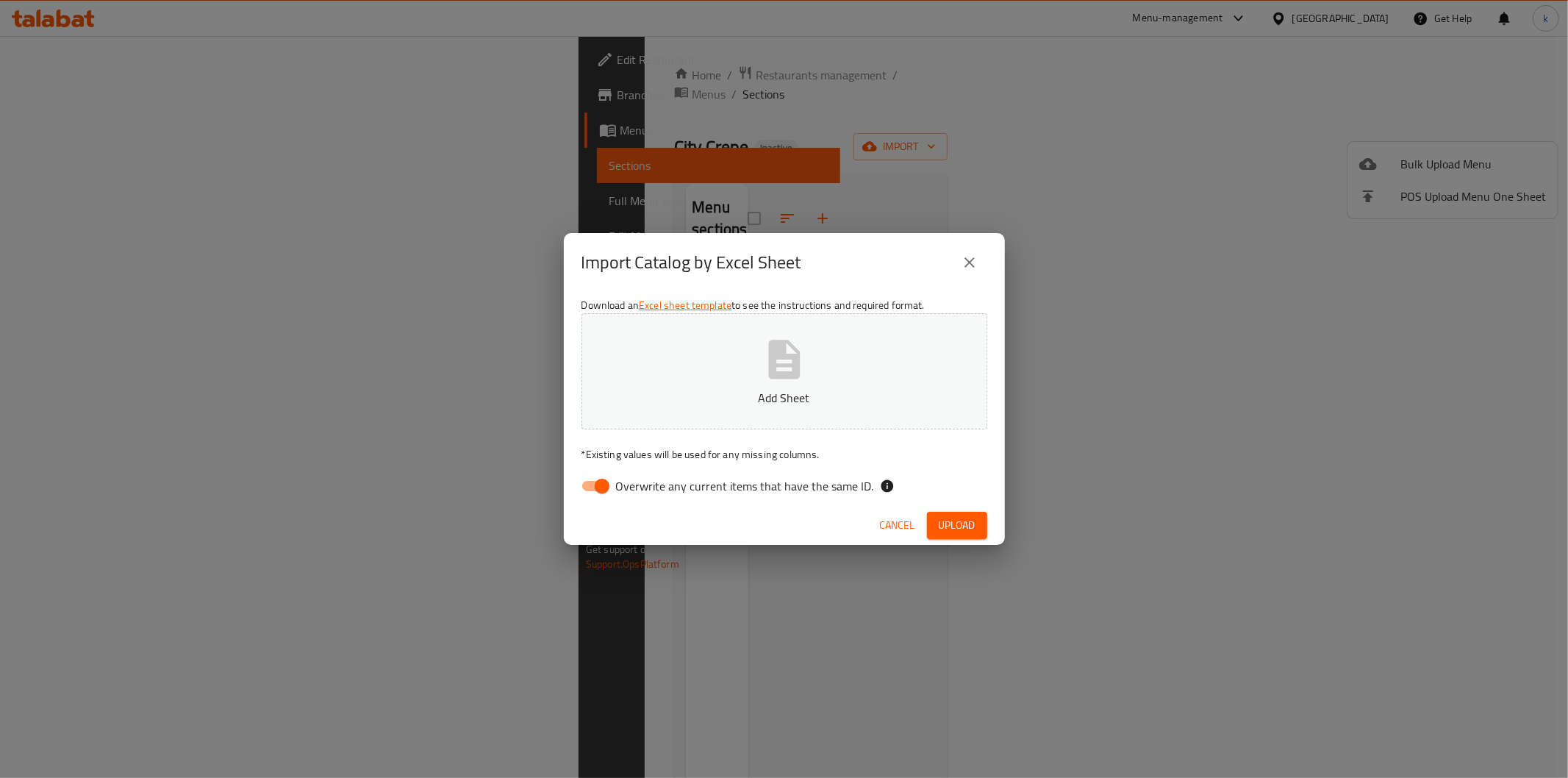
click at [603, 481] on input "Overwrite any current items that have the same ID." at bounding box center [602, 486] width 84 height 28
checkbox input "false"
click at [954, 531] on span "Upload" at bounding box center [956, 525] width 36 height 19
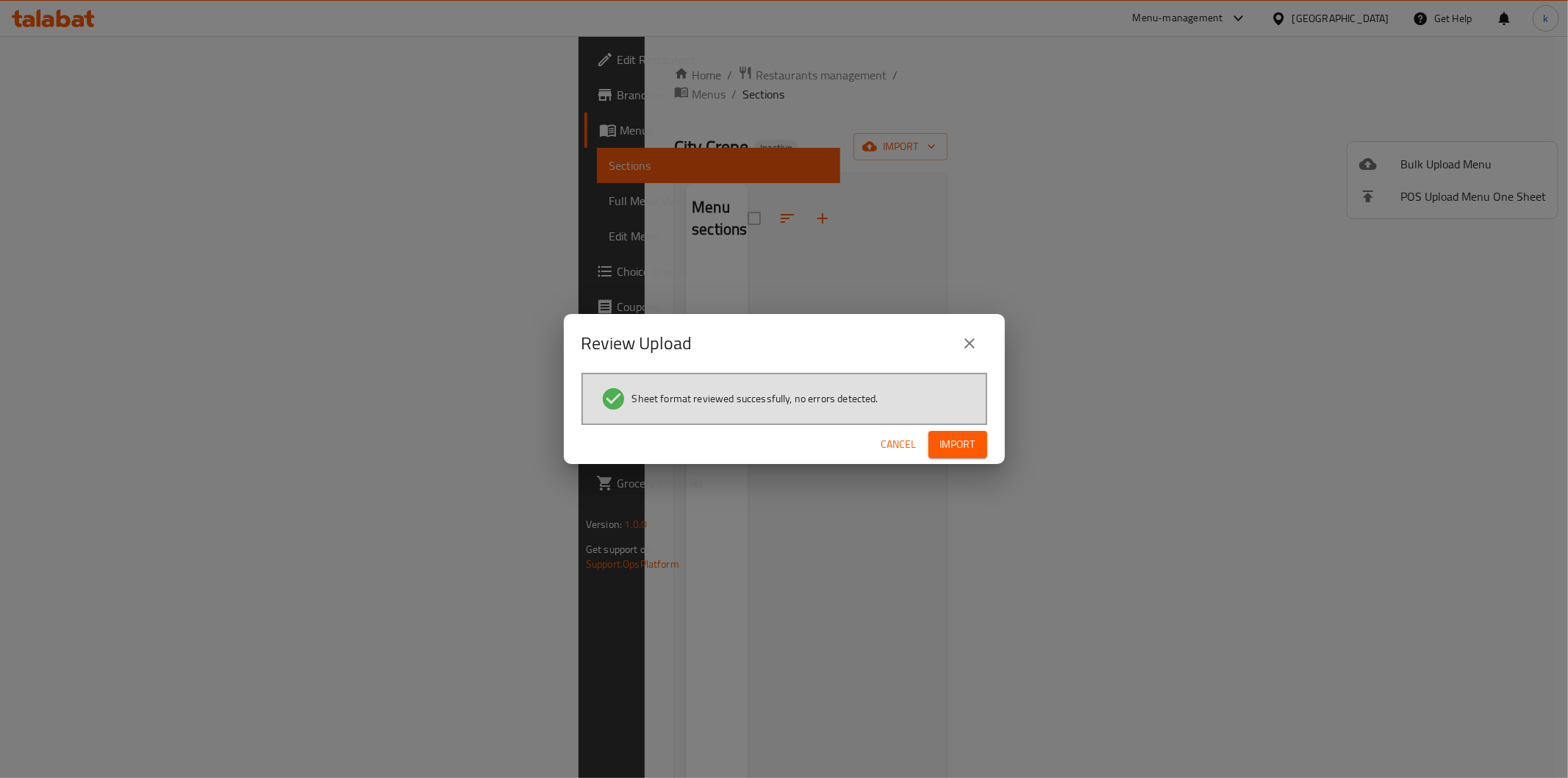
click at [957, 445] on span "Import" at bounding box center [958, 445] width 35 height 19
